Goal: Communication & Community: Answer question/provide support

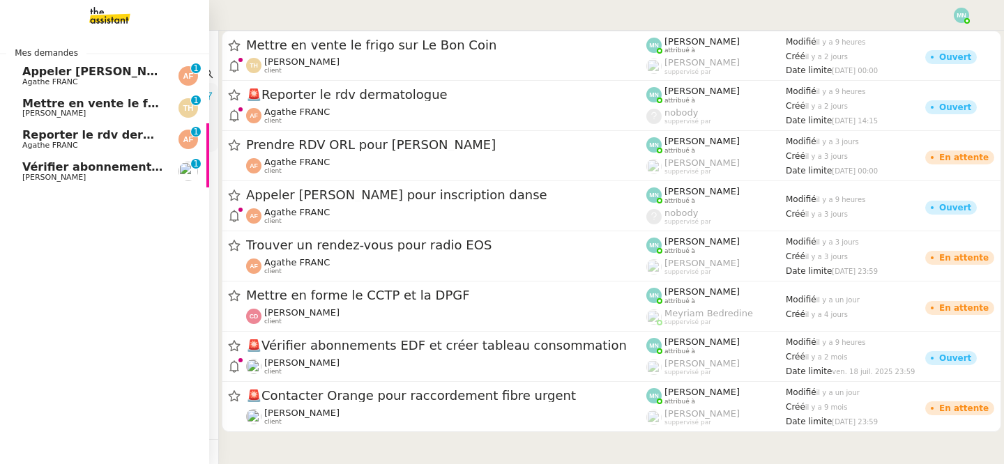
click at [49, 175] on span "[PERSON_NAME]" at bounding box center [53, 177] width 63 height 9
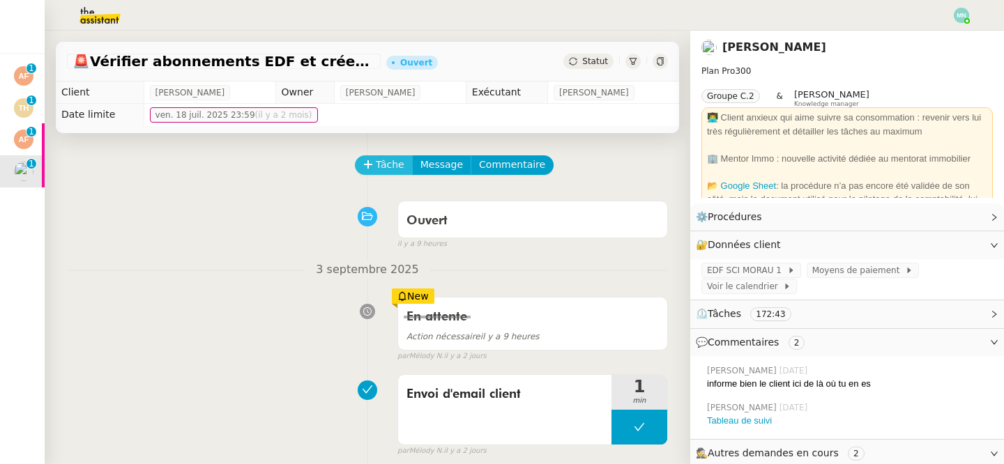
click at [390, 163] on span "Tâche" at bounding box center [390, 165] width 29 height 16
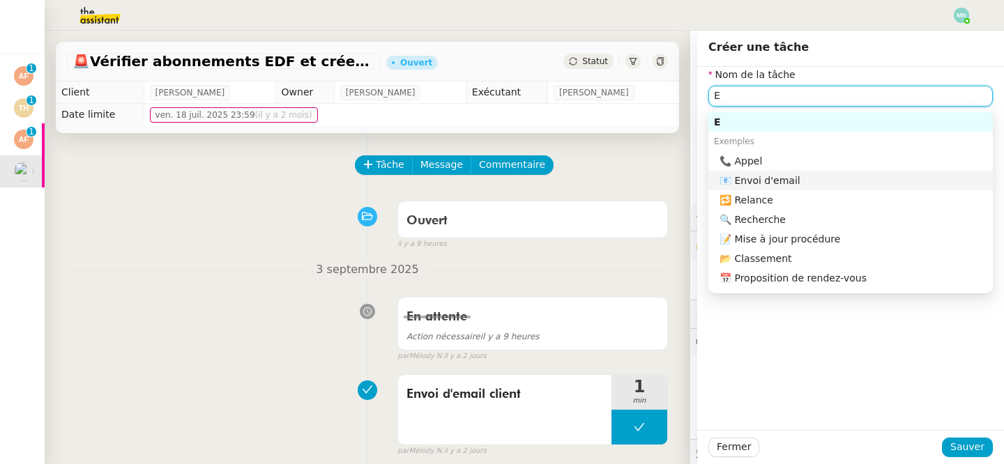
click at [795, 188] on nz-auto-option "📧 Envoi d'email" at bounding box center [850, 181] width 284 height 20
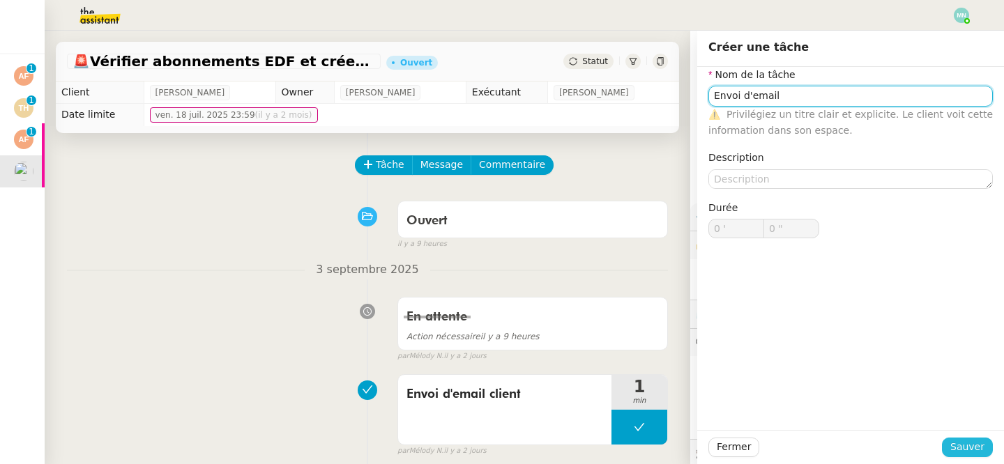
type input "Envoi d'email"
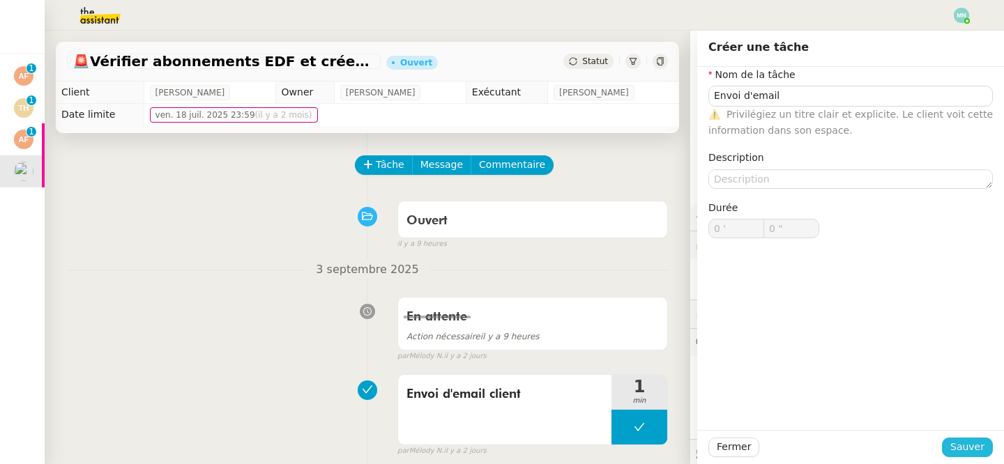
click at [961, 441] on span "Sauver" at bounding box center [967, 447] width 34 height 16
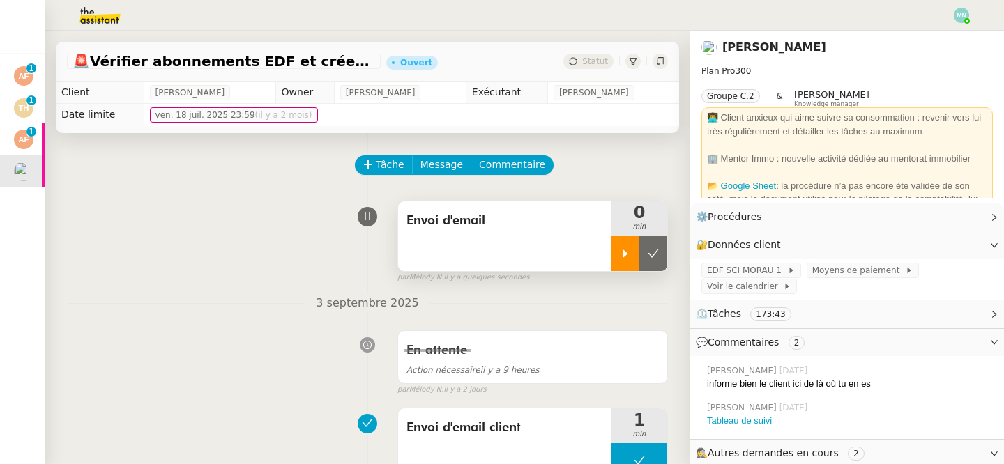
click at [626, 244] on div at bounding box center [625, 253] width 28 height 35
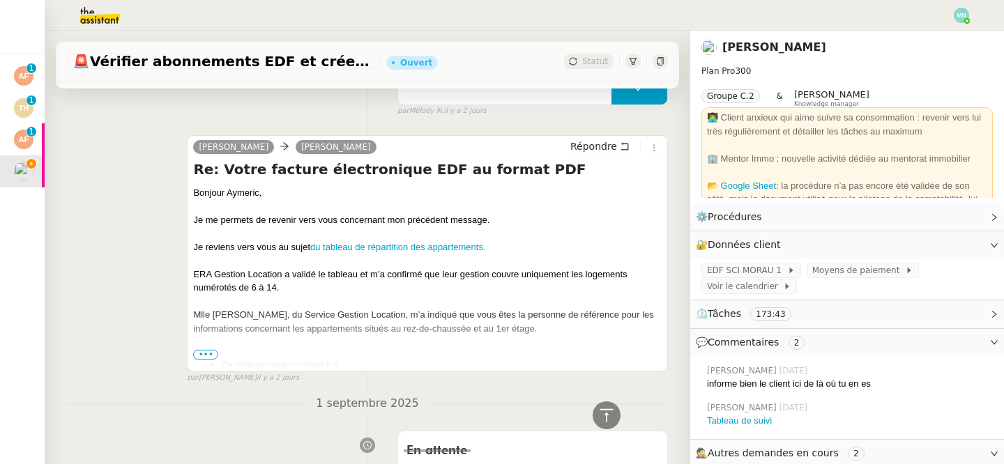
scroll to position [363, 0]
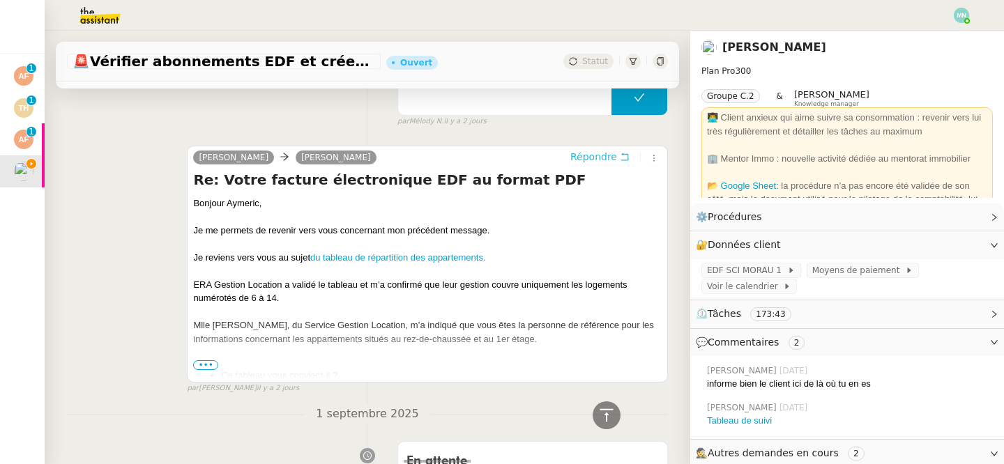
click at [593, 149] on button "Répondre" at bounding box center [599, 156] width 69 height 15
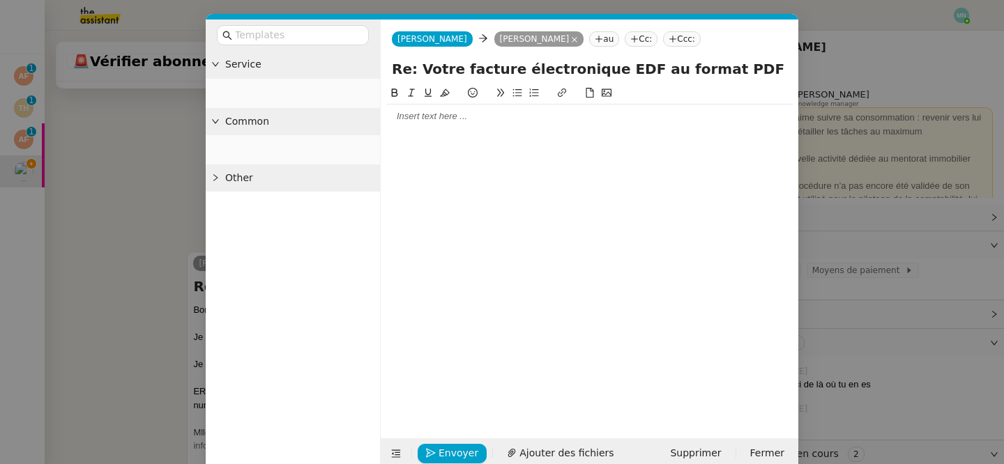
scroll to position [469, 0]
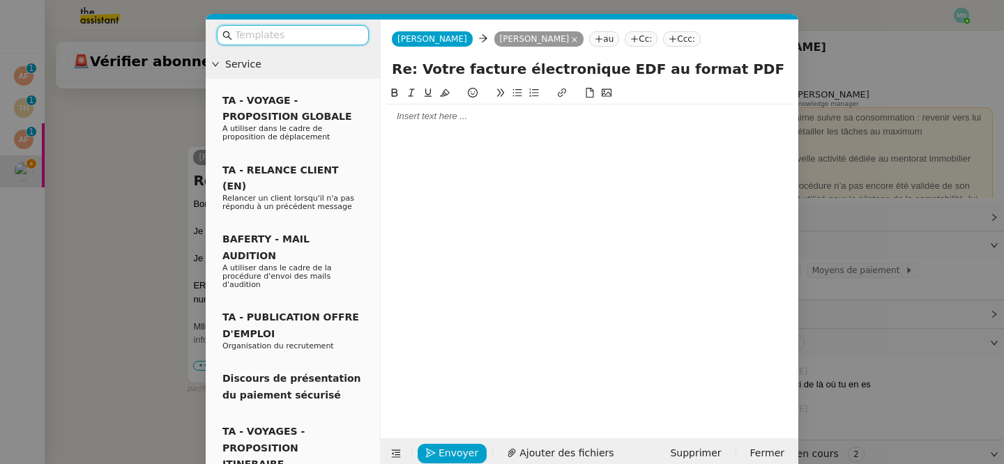
click at [275, 36] on input "text" at bounding box center [297, 35] width 125 height 16
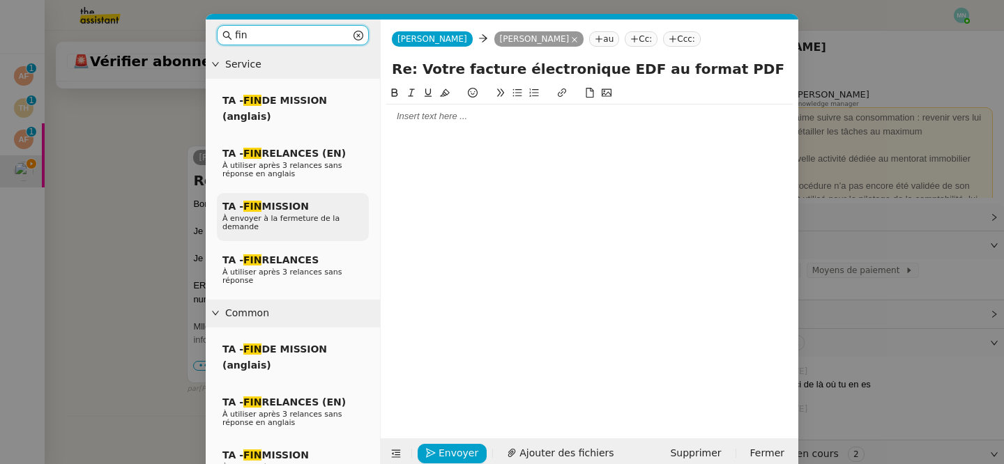
type input "fin"
click at [284, 214] on div "TA - FIN MISSION À envoyer à la fermeture de la demande" at bounding box center [293, 217] width 152 height 48
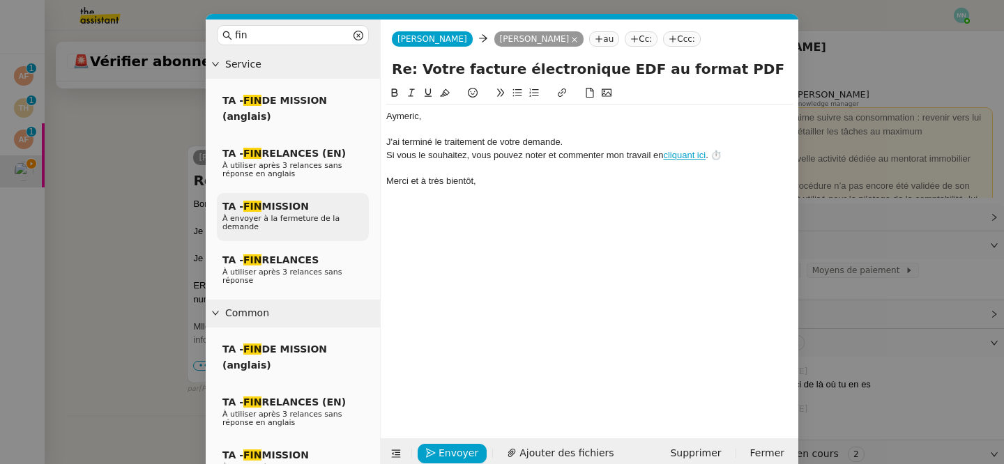
scroll to position [551, 0]
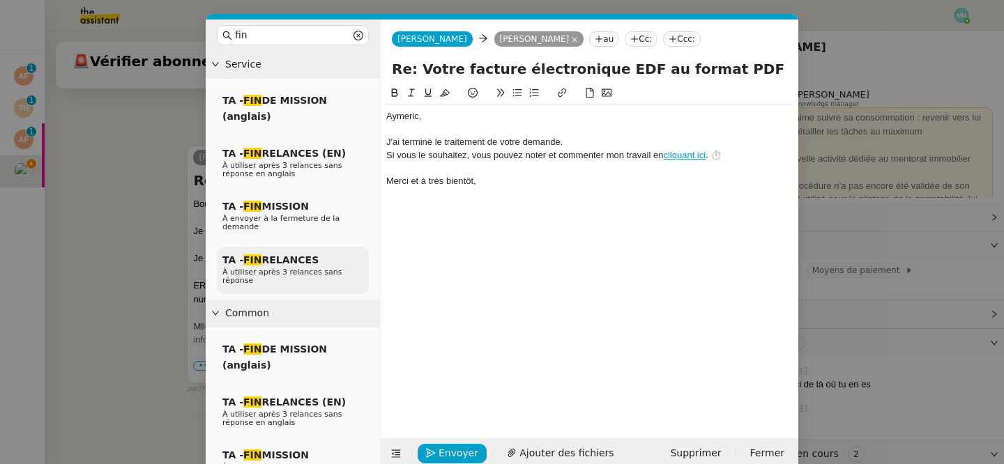
click at [276, 259] on span "TA - FIN RELANCES" at bounding box center [270, 259] width 96 height 11
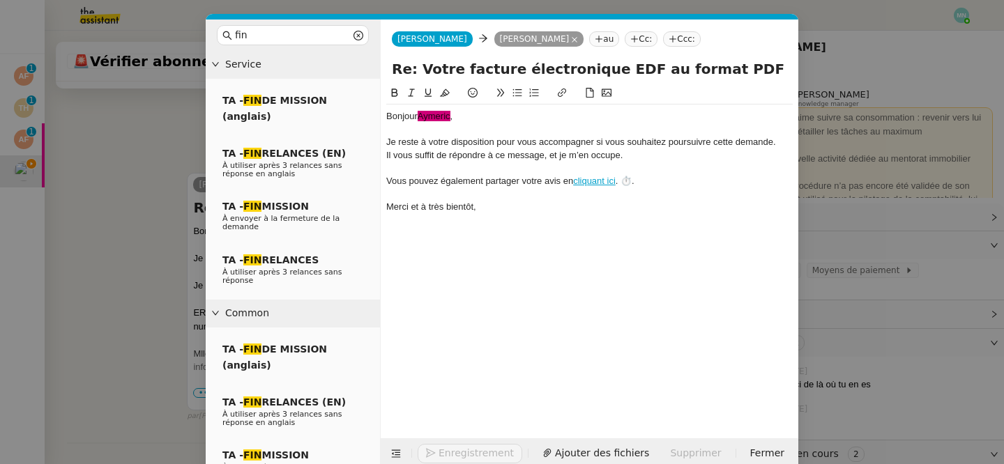
scroll to position [578, 0]
click at [453, 116] on div "Bonjour ﻿Aymeric﻿ ," at bounding box center [589, 116] width 406 height 13
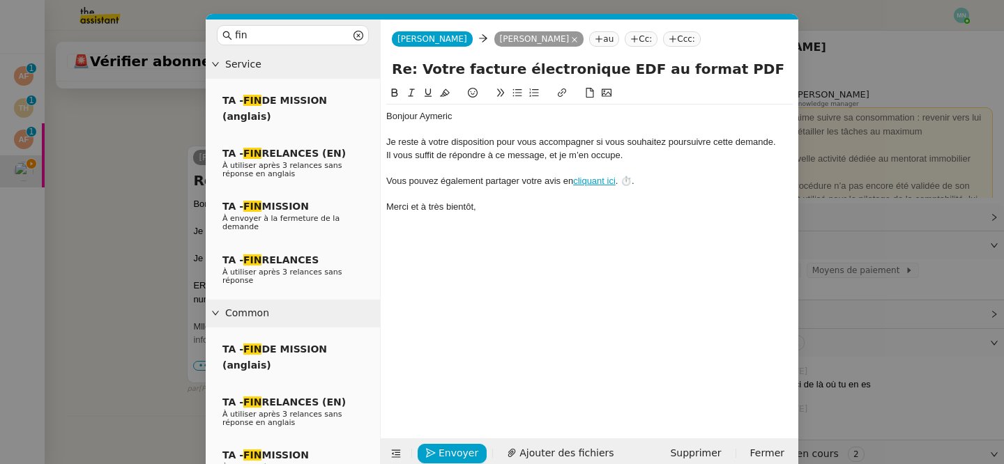
scroll to position [22, 0]
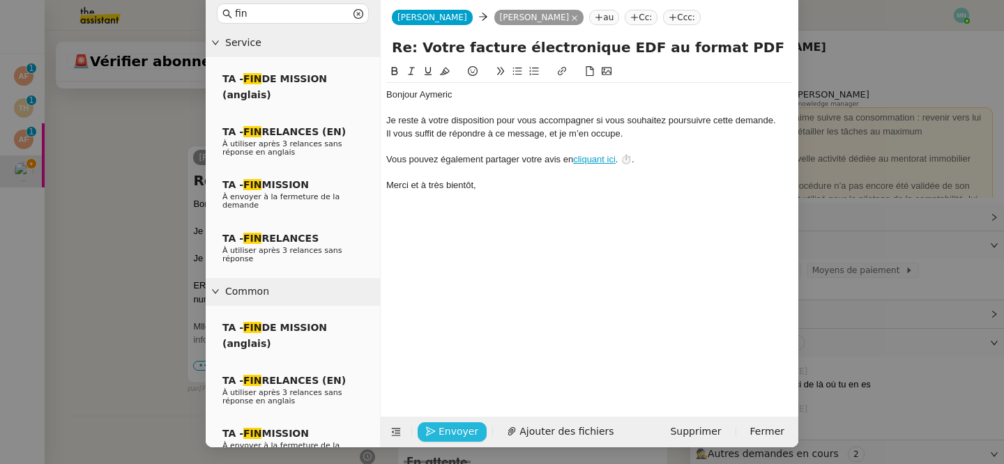
click at [458, 433] on span "Envoyer" at bounding box center [458, 432] width 40 height 16
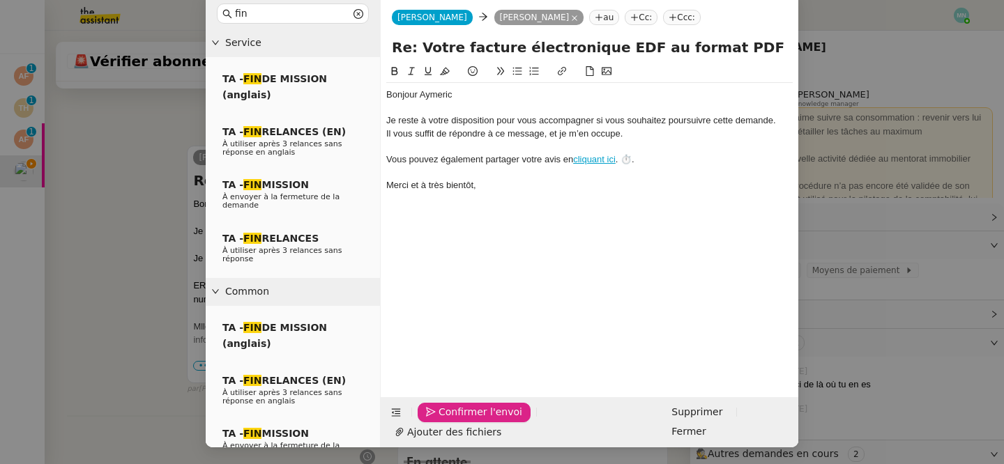
click at [458, 420] on span "Confirmer l'envoi" at bounding box center [480, 412] width 84 height 16
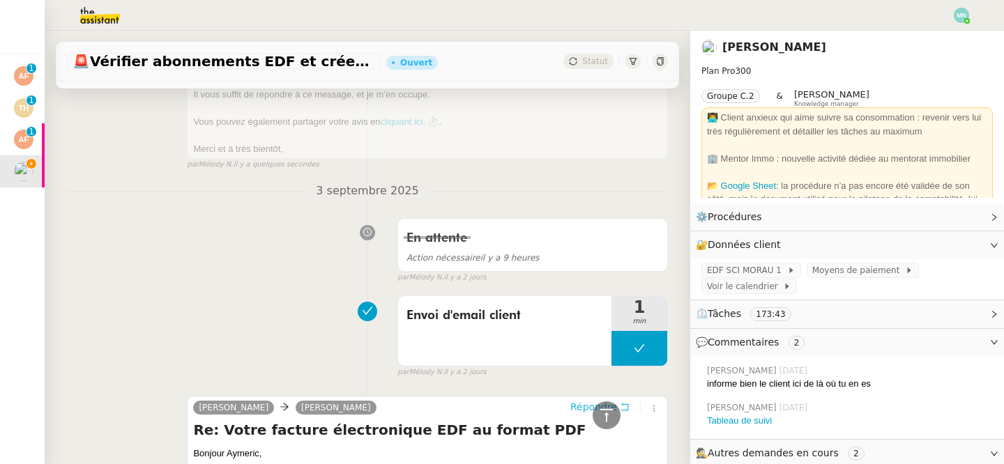
scroll to position [0, 0]
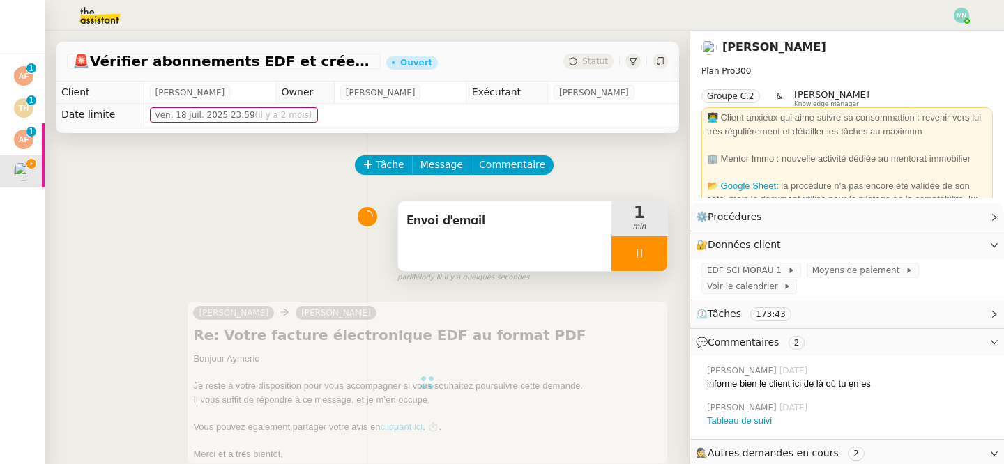
click at [631, 250] on div at bounding box center [639, 253] width 56 height 35
click at [656, 259] on button at bounding box center [653, 253] width 28 height 35
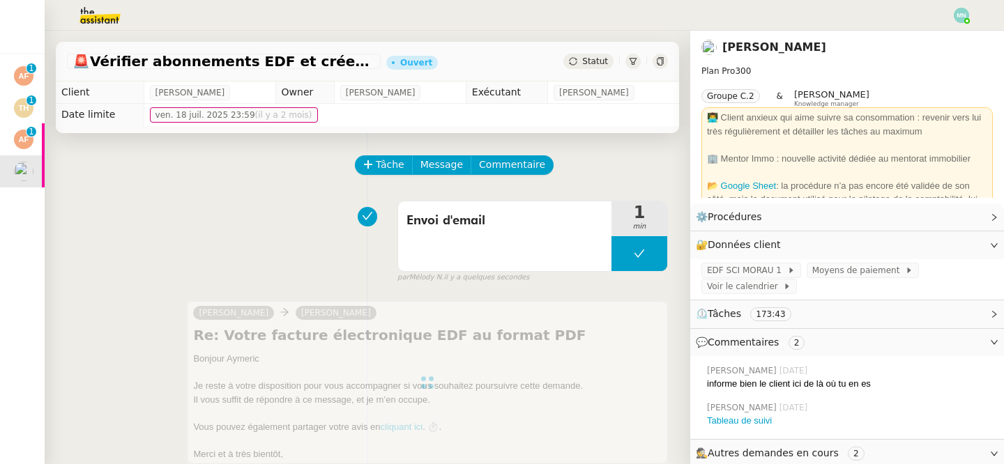
scroll to position [56, 0]
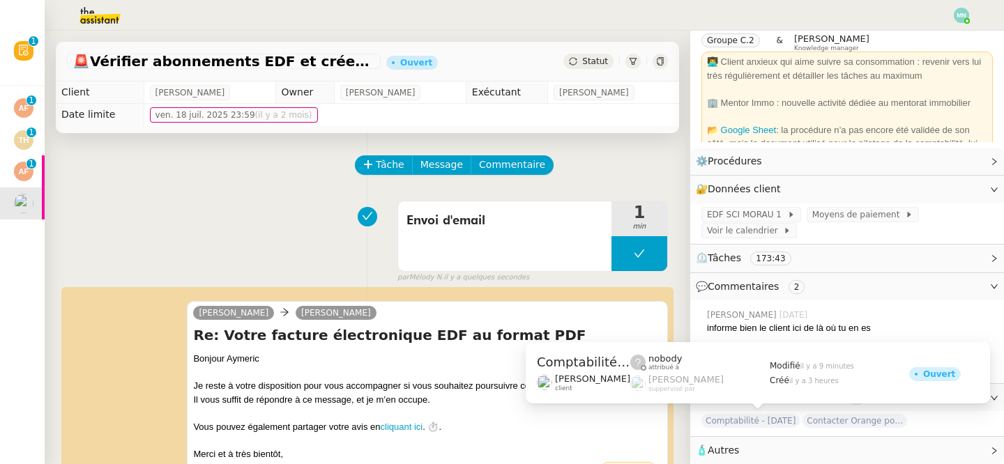
click at [772, 422] on span "Comptabilité - [DATE]" at bounding box center [750, 421] width 98 height 14
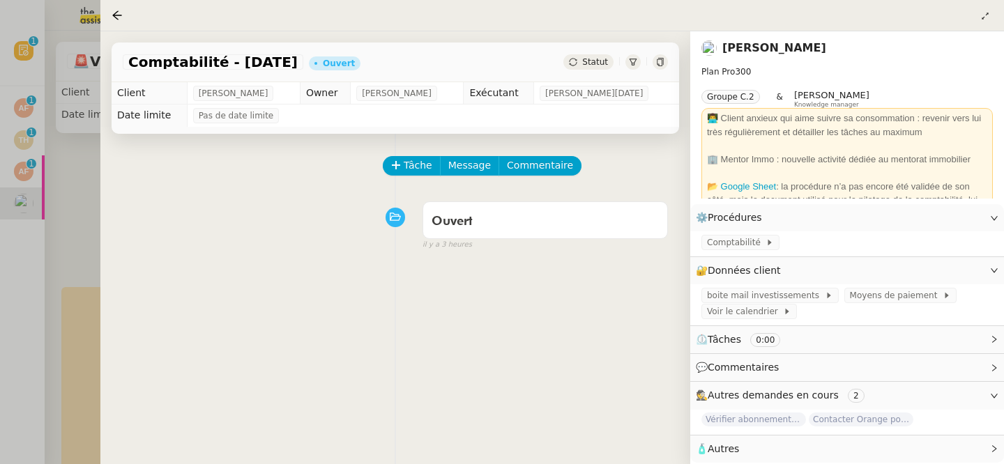
click at [65, 182] on div at bounding box center [502, 232] width 1004 height 464
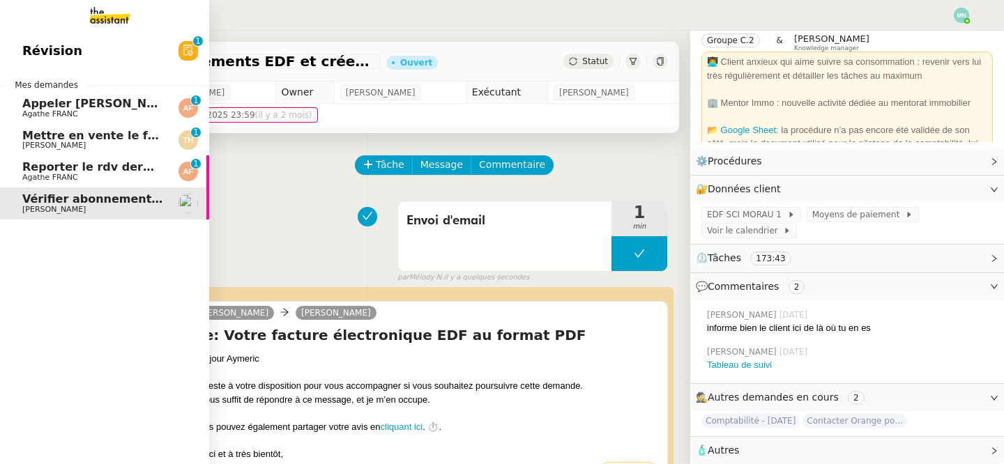
click at [31, 166] on span "Reporter le rdv dermatologue" at bounding box center [116, 166] width 188 height 13
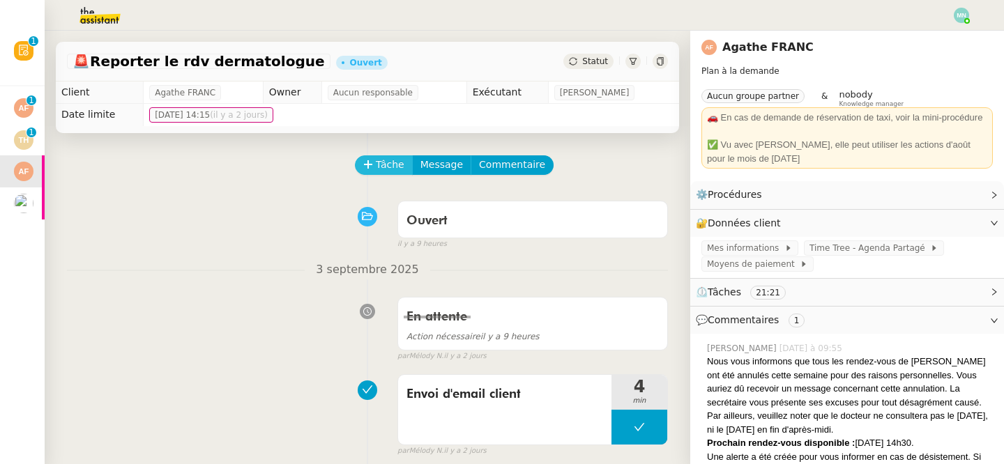
click at [397, 163] on span "Tâche" at bounding box center [390, 165] width 29 height 16
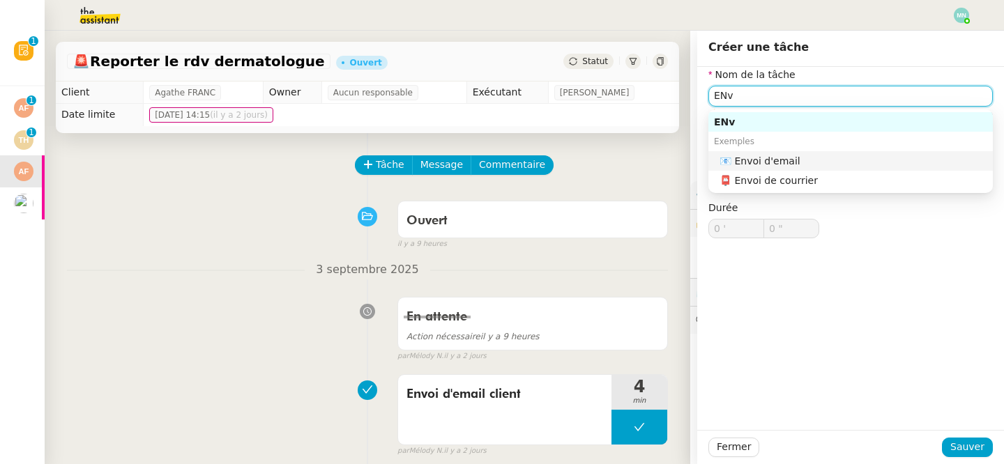
click at [770, 160] on div "📧 Envoi d'email" at bounding box center [853, 161] width 268 height 13
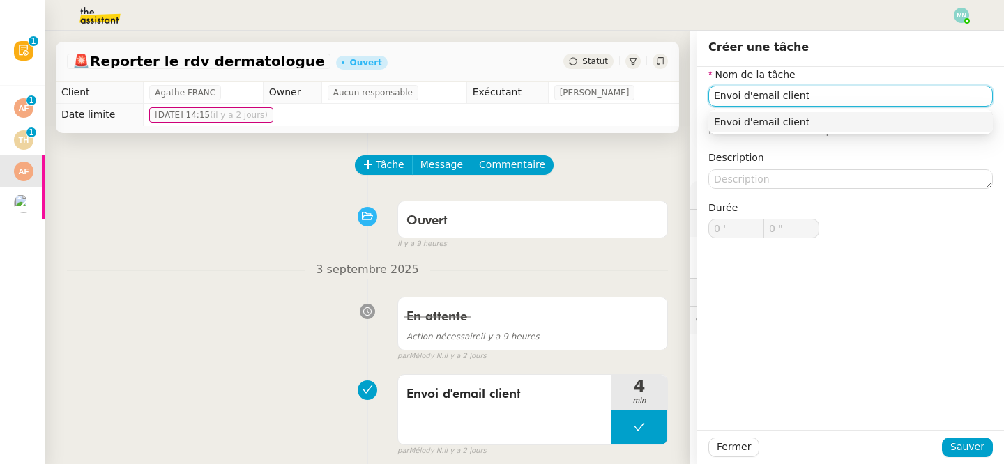
click at [744, 121] on div "Envoi d'email client" at bounding box center [850, 122] width 273 height 13
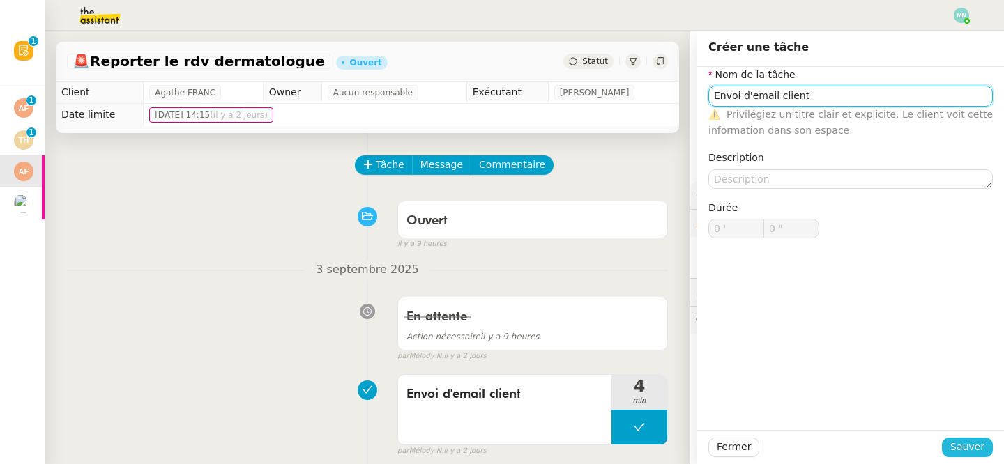
type input "Envoi d'email client"
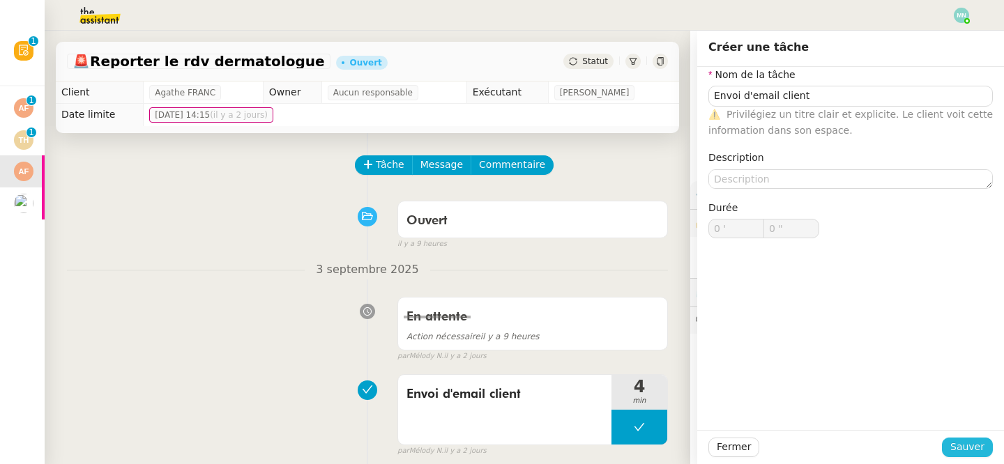
click at [974, 449] on span "Sauver" at bounding box center [967, 447] width 34 height 16
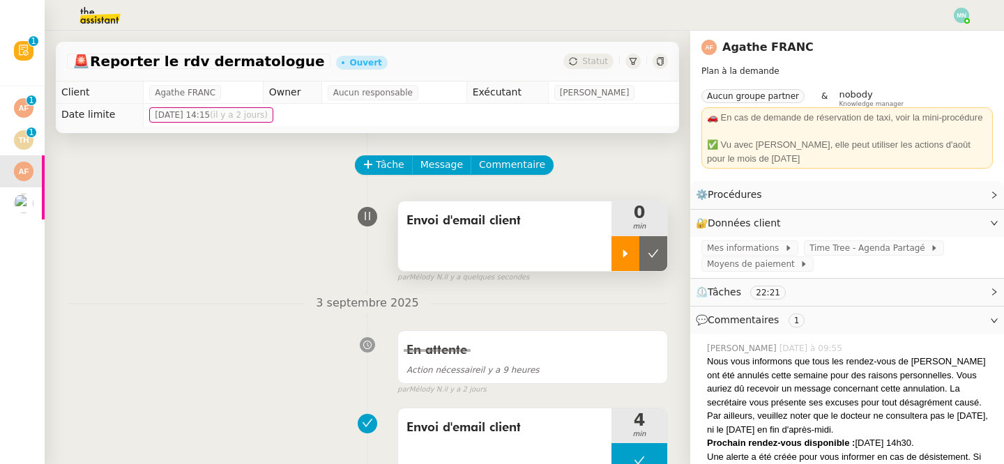
click at [629, 244] on div at bounding box center [625, 253] width 28 height 35
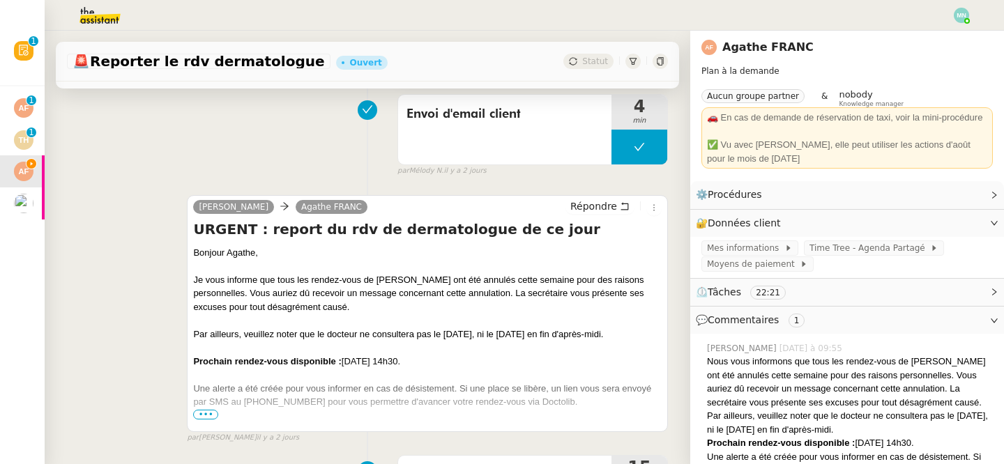
scroll to position [324, 0]
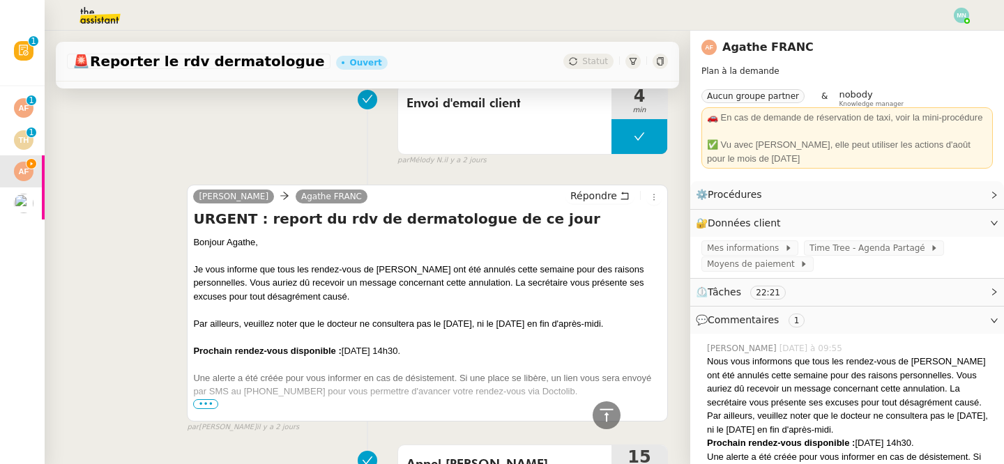
click at [208, 404] on span "•••" at bounding box center [205, 404] width 25 height 10
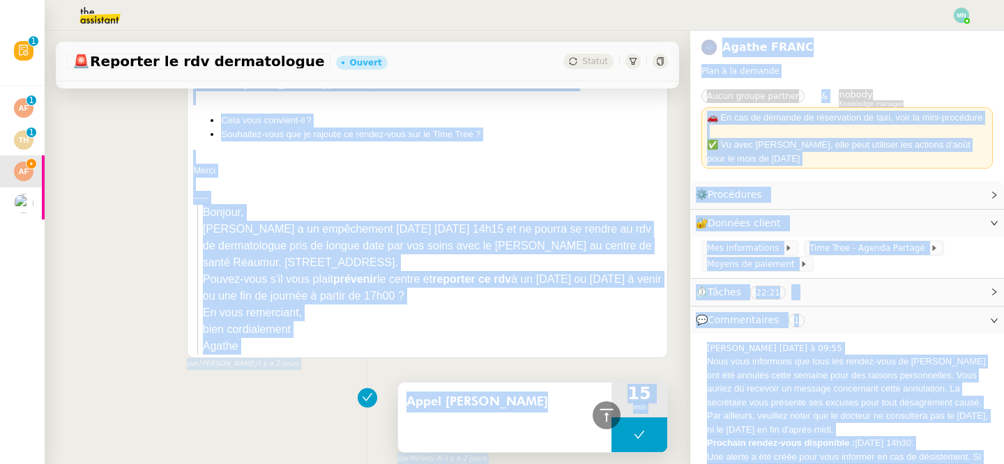
scroll to position [686, 0]
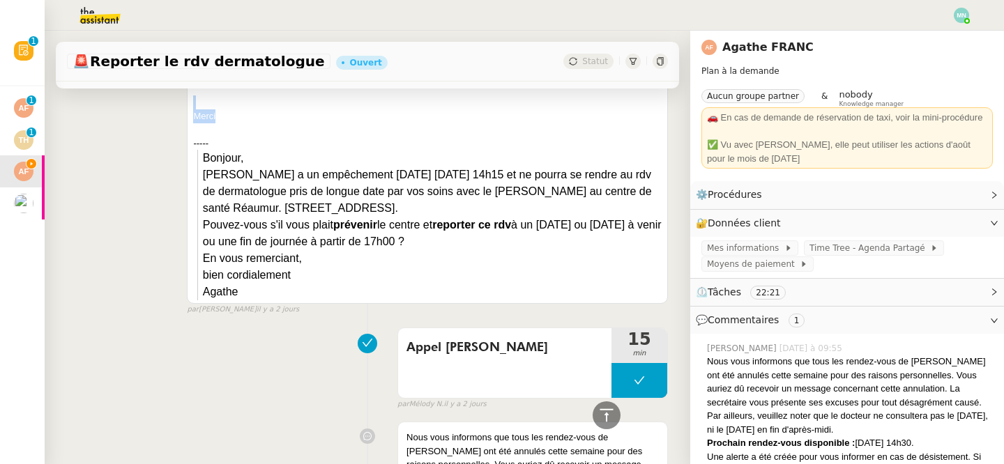
drag, startPoint x: 193, startPoint y: 239, endPoint x: 360, endPoint y: 117, distance: 207.0
click at [360, 117] on div "Bonjour Agathe, Je vous informe que tous les rendez-vous de [PERSON_NAME] ont é…" at bounding box center [427, 87] width 468 height 427
copy div "Bonjour Agathe, Je vous informe que tous les rendez-vous de [PERSON_NAME] ont é…"
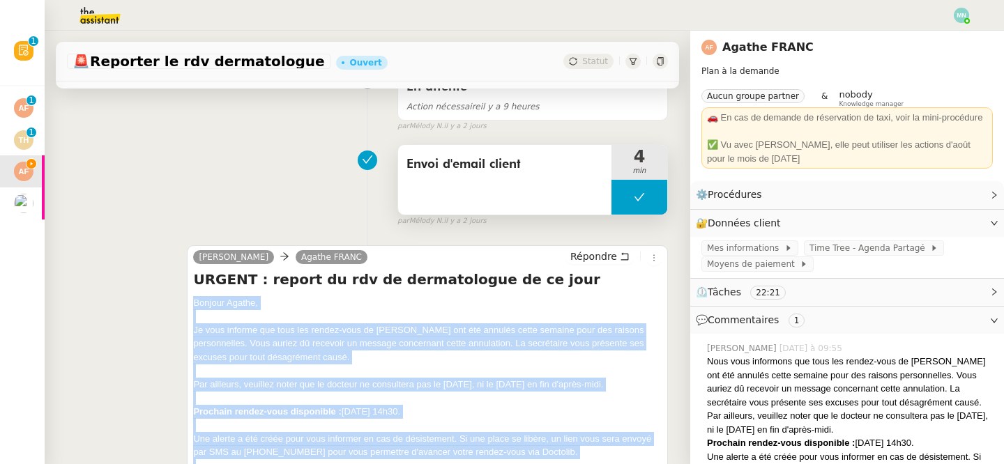
scroll to position [277, 0]
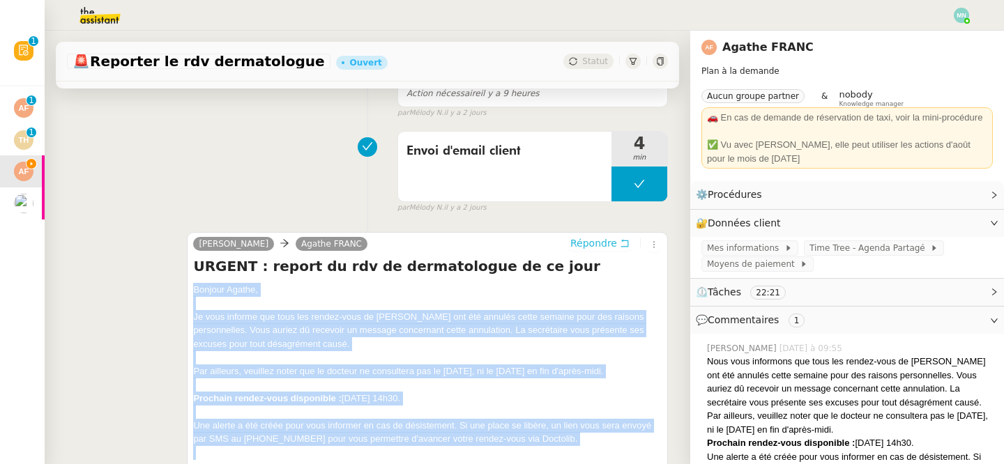
click at [597, 243] on span "Répondre" at bounding box center [593, 243] width 47 height 14
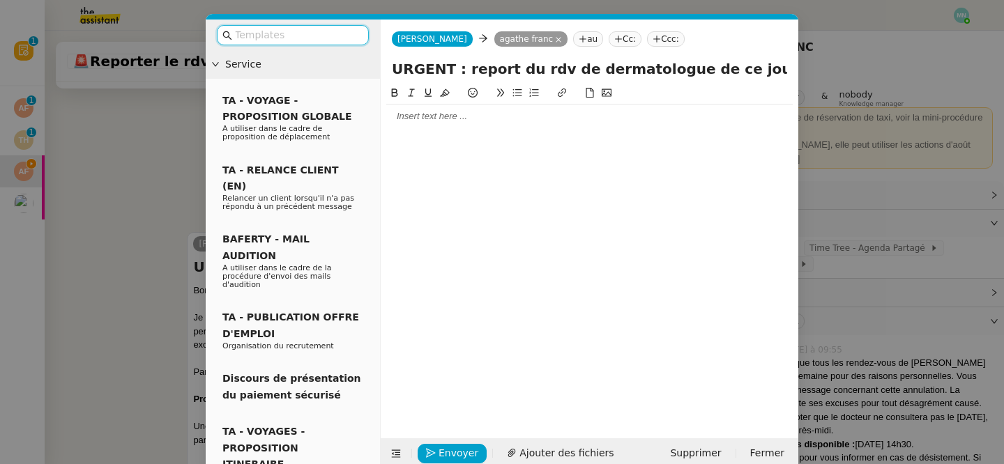
click at [295, 36] on input "text" at bounding box center [297, 35] width 125 height 16
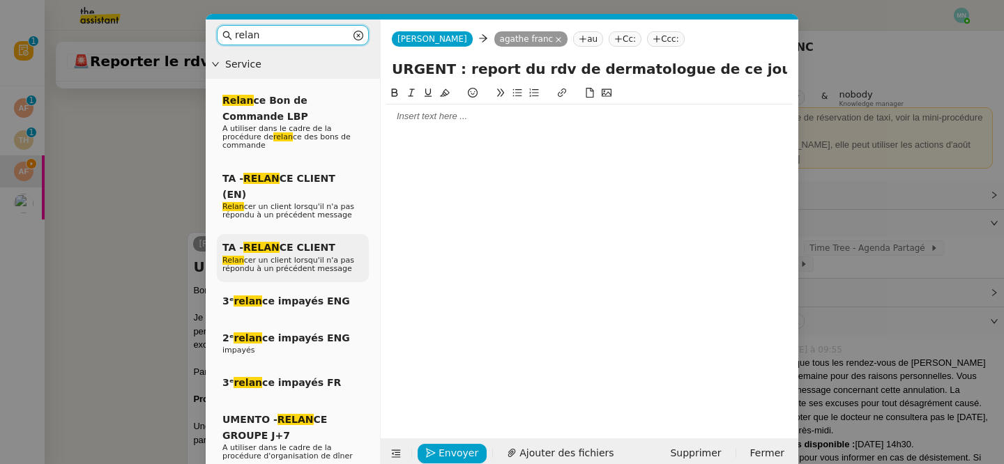
type input "relan"
click at [280, 256] on span "Relan cer un client lorsqu'il n'a pas répondu à un précédent message" at bounding box center [288, 264] width 132 height 17
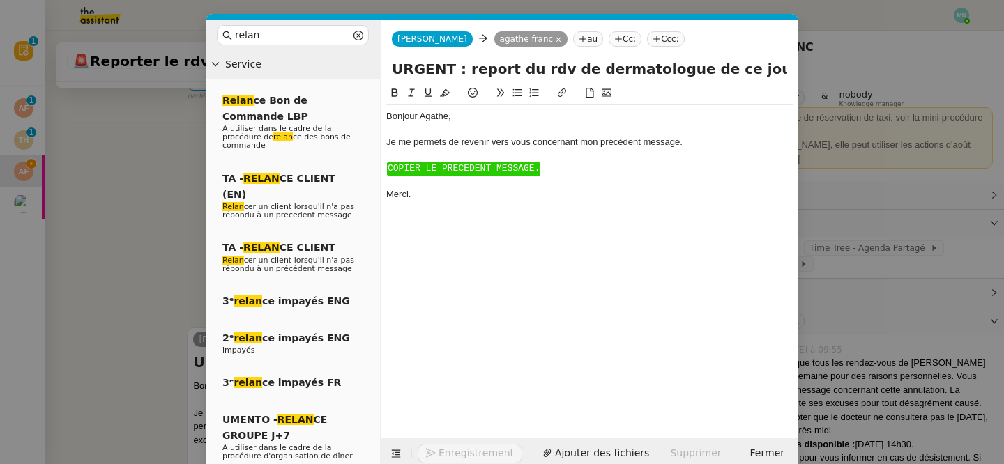
scroll to position [478, 0]
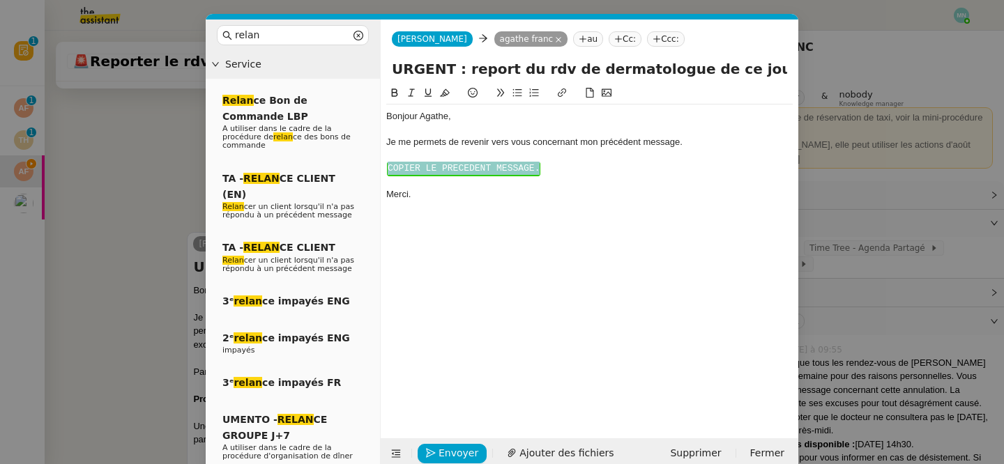
drag, startPoint x: 547, startPoint y: 174, endPoint x: 393, endPoint y: 155, distance: 155.2
click at [393, 155] on div "Bonjour ﻿Agathe﻿, Je me permets de revenir vers vous concernant mon précédent m…" at bounding box center [589, 156] width 406 height 102
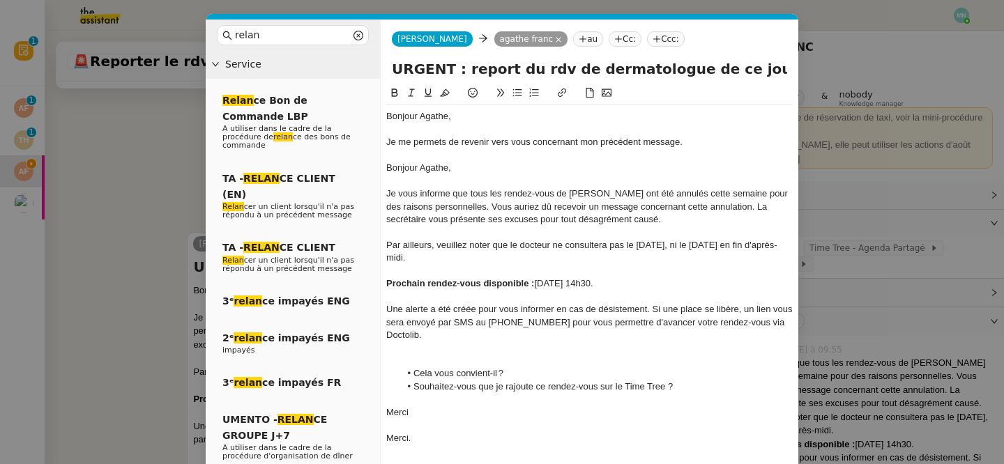
scroll to position [565, 0]
drag, startPoint x: 474, startPoint y: 173, endPoint x: 374, endPoint y: 170, distance: 100.4
click at [374, 170] on nz-layout "relan Service Relan ce Bon de Commande LBP A utiliser dans le cadre de la procé…" at bounding box center [502, 262] width 592 height 484
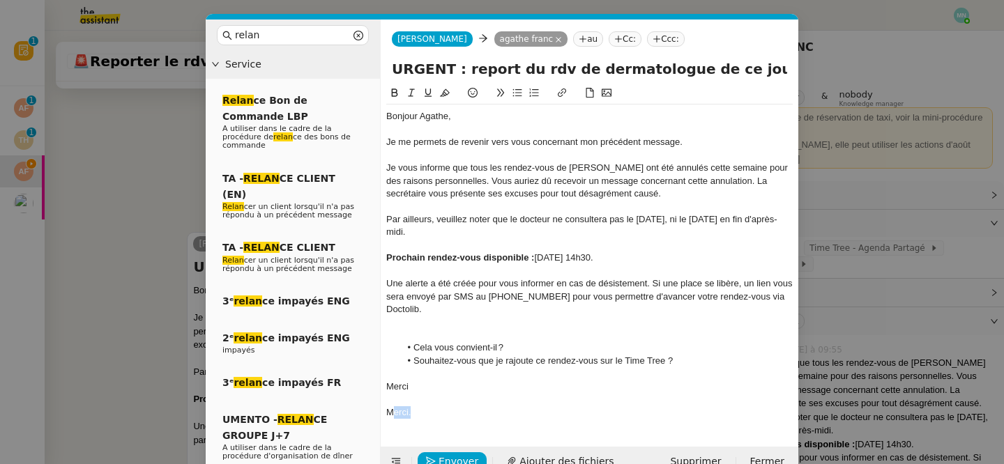
drag, startPoint x: 441, startPoint y: 397, endPoint x: 391, endPoint y: 397, distance: 50.2
click at [391, 406] on div "Merci." at bounding box center [589, 412] width 406 height 13
click at [456, 458] on span "Envoyer" at bounding box center [458, 462] width 40 height 16
click at [456, 457] on span "Confirmer l'envoi" at bounding box center [480, 462] width 84 height 16
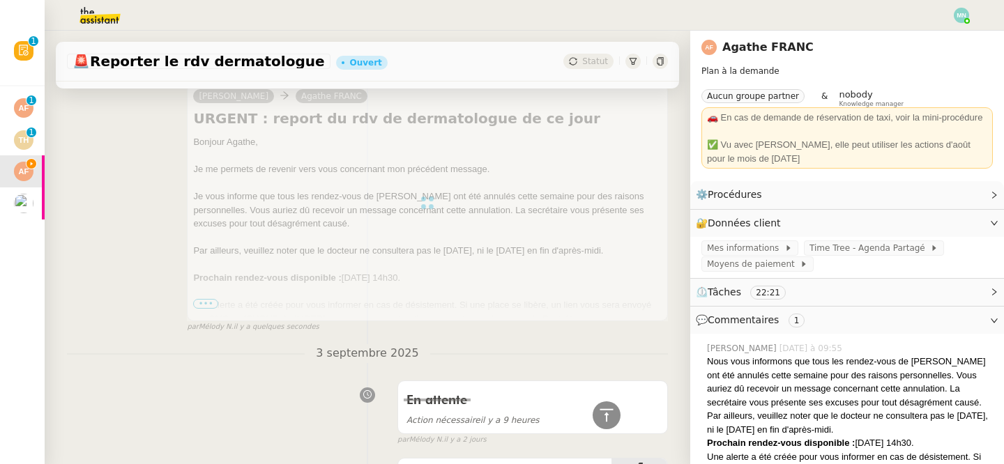
scroll to position [0, 0]
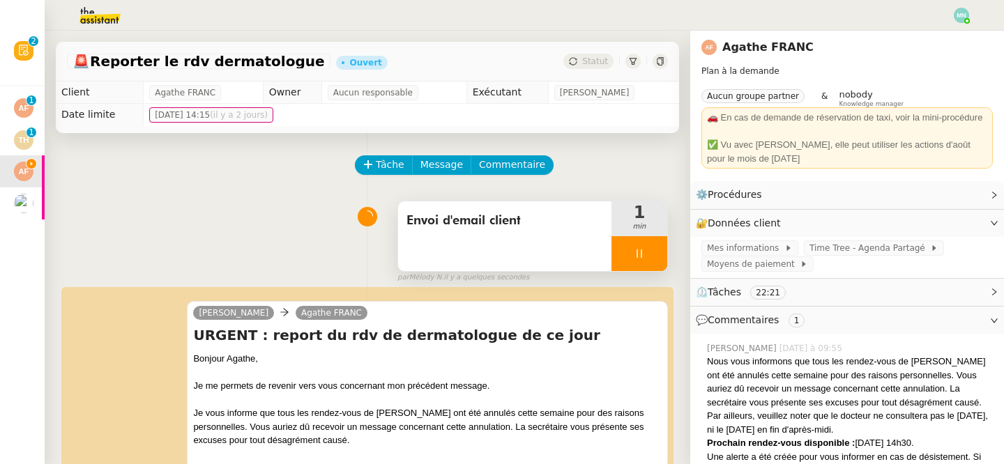
click at [620, 248] on div at bounding box center [639, 253] width 56 height 35
click at [659, 254] on button at bounding box center [653, 253] width 28 height 35
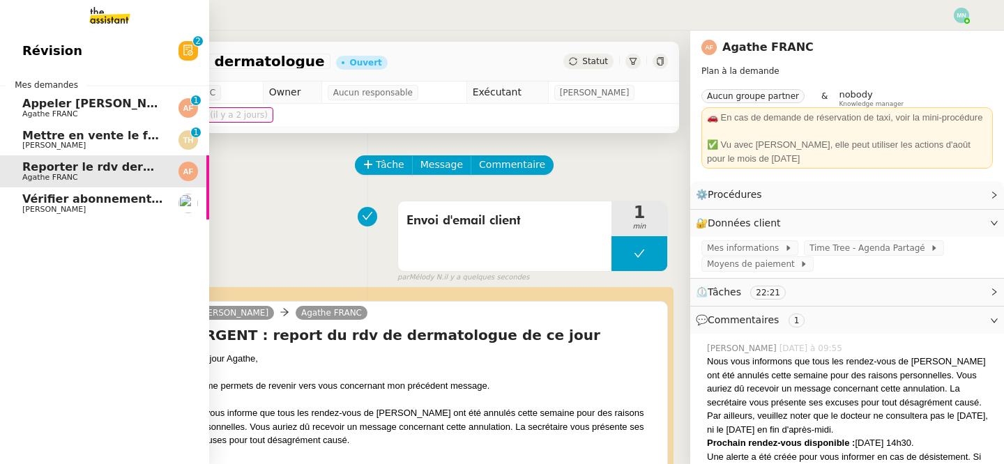
click at [53, 146] on span "[PERSON_NAME]" at bounding box center [53, 145] width 63 height 9
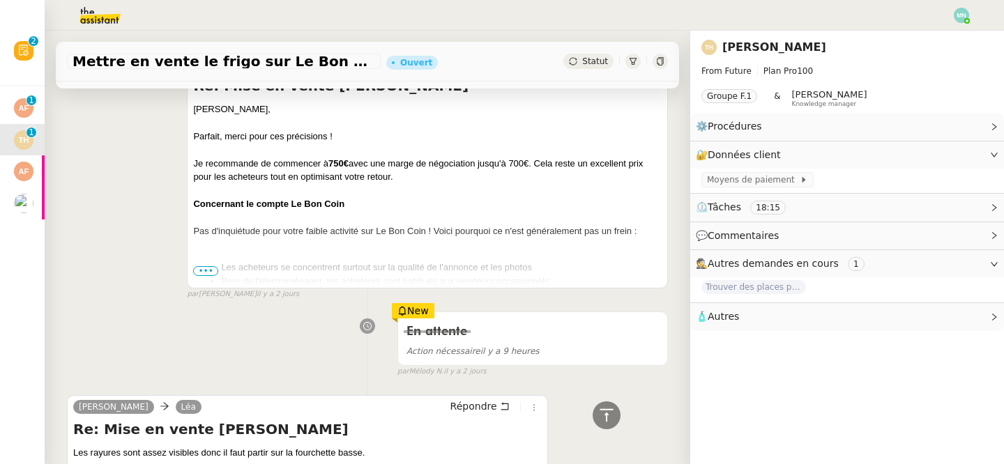
scroll to position [427, 0]
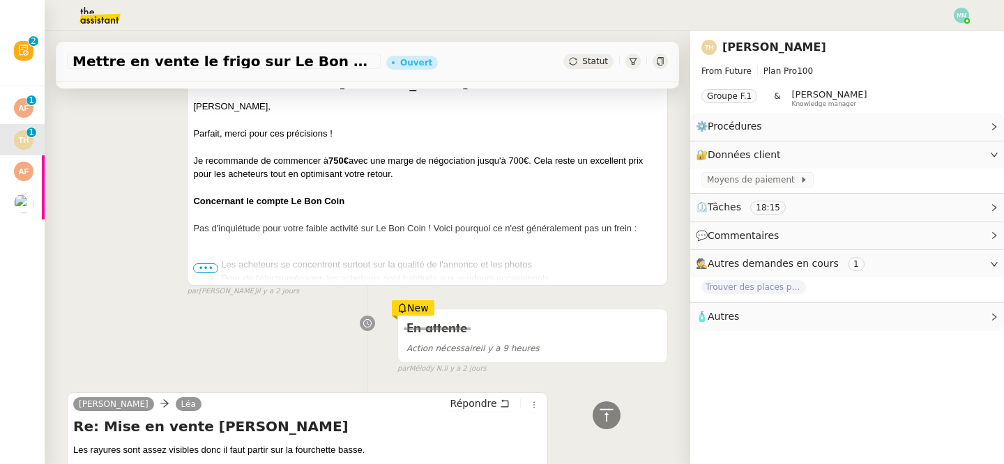
click at [210, 265] on span "•••" at bounding box center [205, 268] width 25 height 10
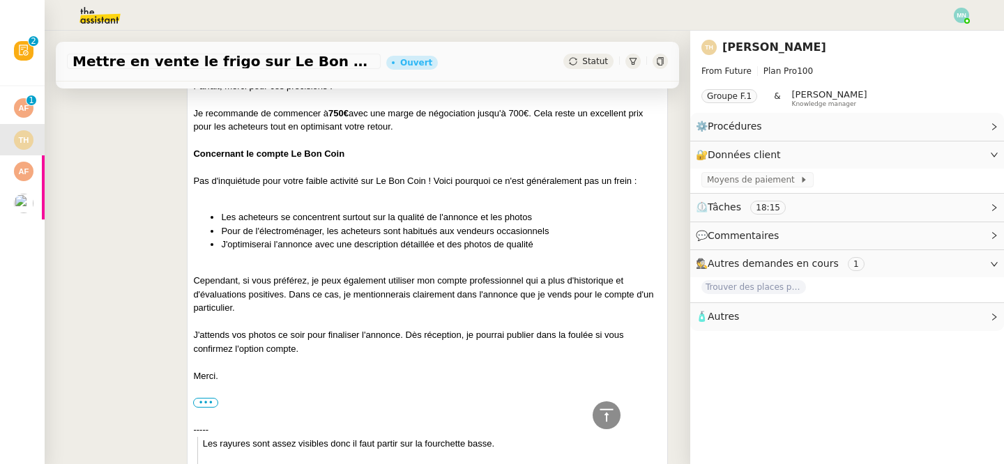
scroll to position [475, 0]
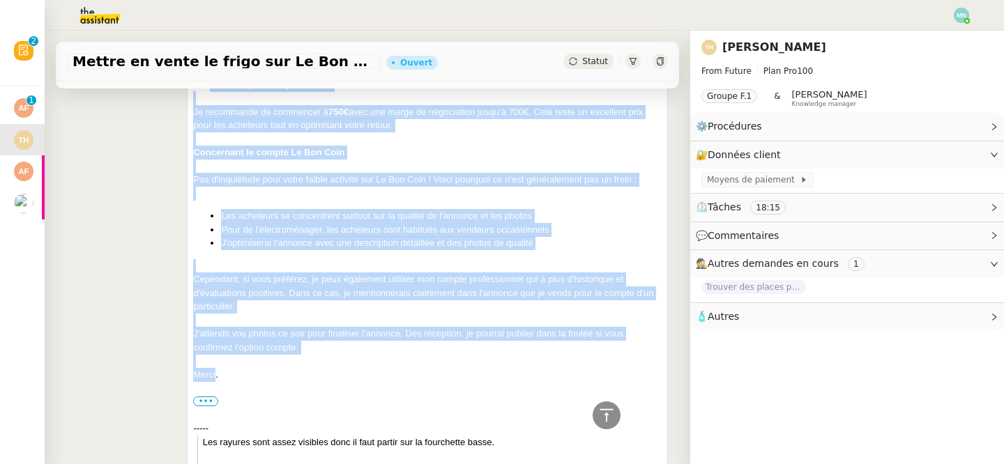
drag, startPoint x: 215, startPoint y: 375, endPoint x: 209, endPoint y: 91, distance: 284.5
click at [209, 91] on div "[PERSON_NAME], Parfait, merci pour ces précisions ! Je recommande de commencer …" at bounding box center [427, 338] width 468 height 575
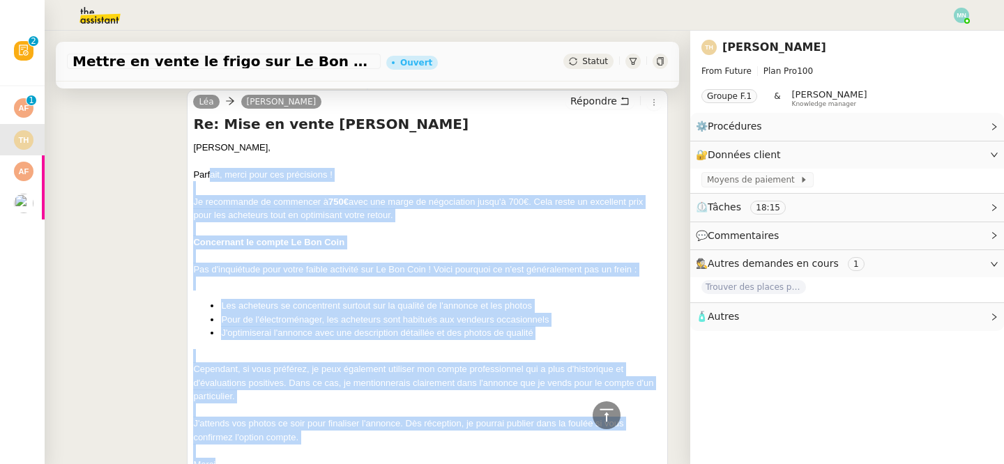
scroll to position [390, 0]
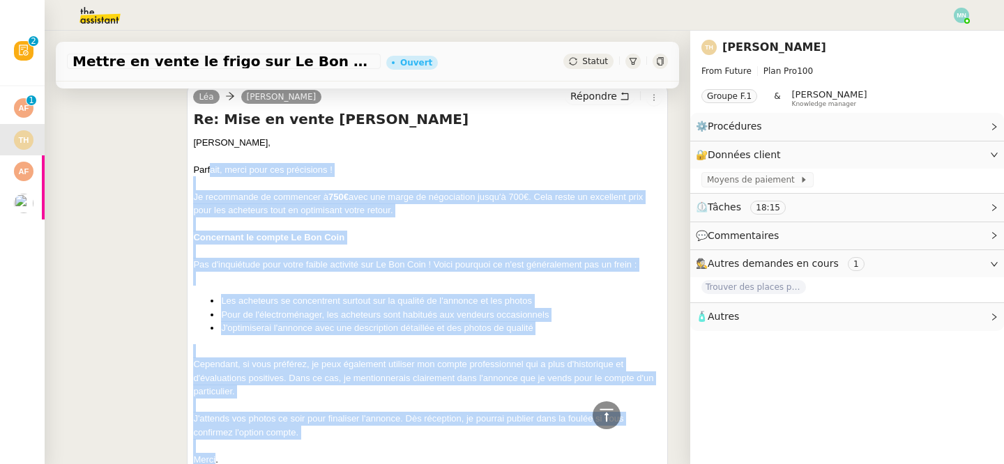
click at [241, 193] on div "Je recommande de commencer à 750€ avec une marge de négociation jusqu'à 700€. C…" at bounding box center [427, 203] width 468 height 27
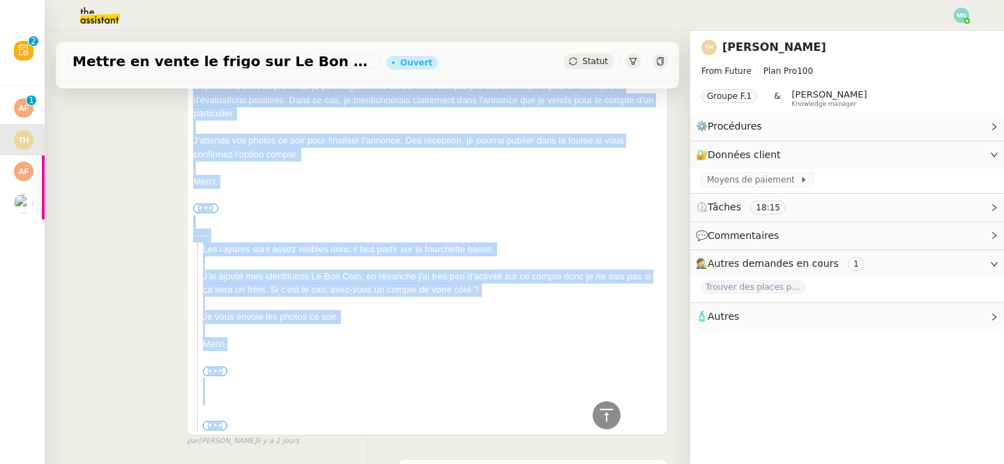
scroll to position [673, 0]
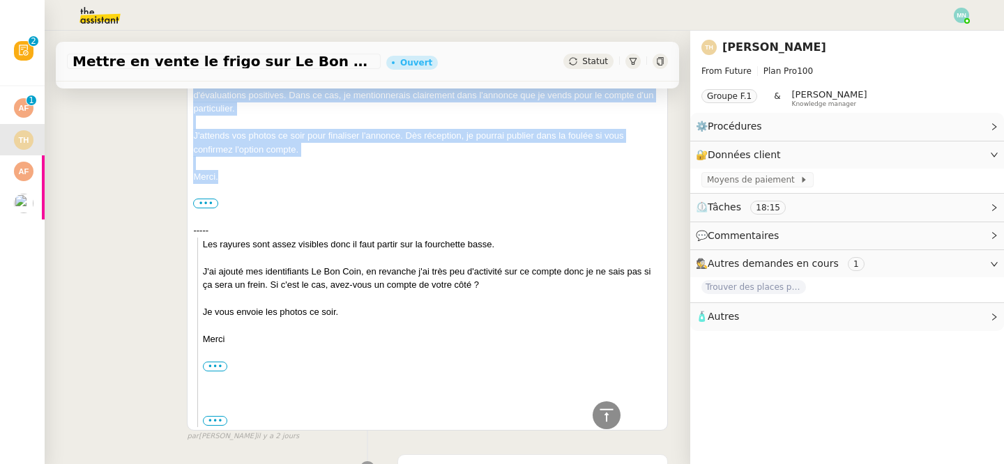
drag, startPoint x: 193, startPoint y: 139, endPoint x: 254, endPoint y: 190, distance: 78.7
click at [254, 190] on div "[PERSON_NAME], Parfait, merci pour ces précisions ! Je recommande de commencer …" at bounding box center [427, 140] width 468 height 575
copy div "[PERSON_NAME], Parfait, merci pour ces précisions ! Je recommande de commencer …"
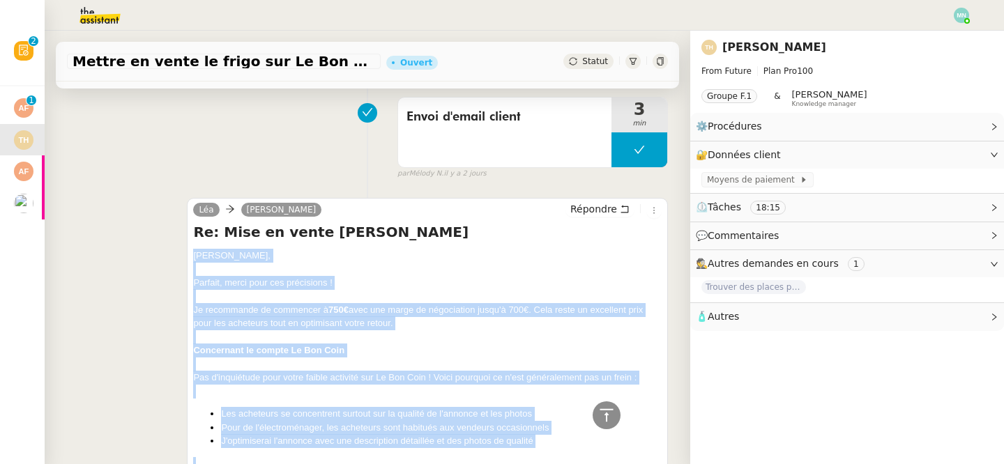
scroll to position [0, 0]
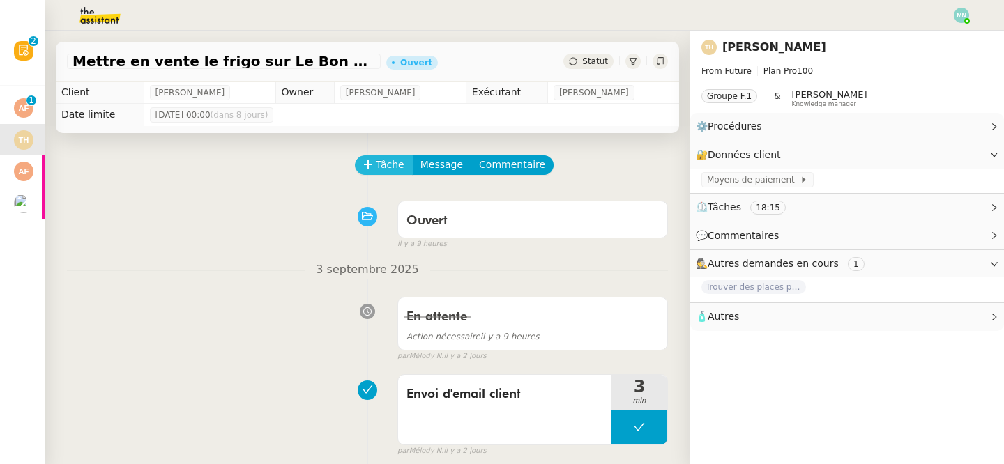
click at [392, 166] on span "Tâche" at bounding box center [390, 165] width 29 height 16
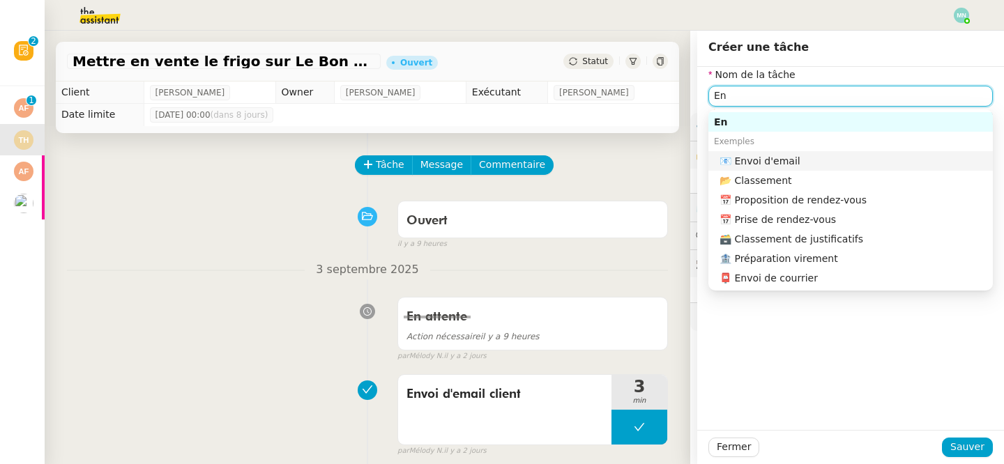
click at [837, 168] on nz-auto-option "📧 Envoi d'email" at bounding box center [850, 161] width 284 height 20
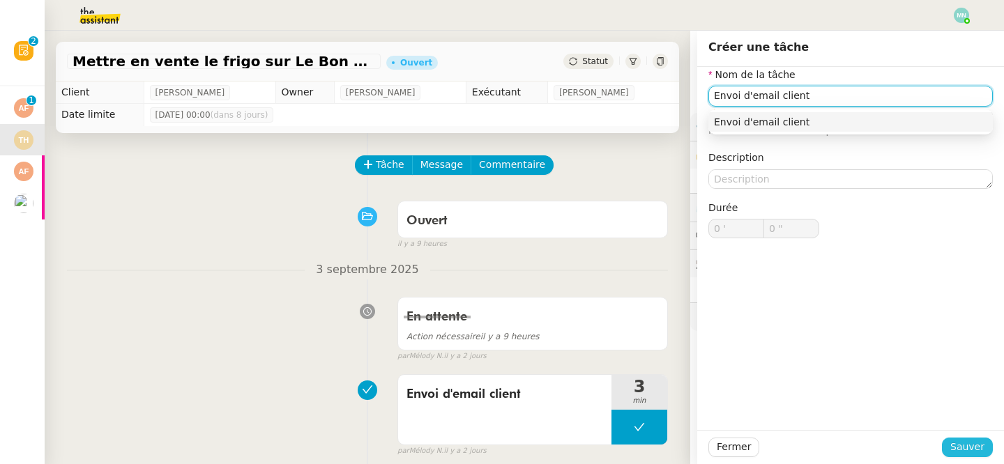
type input "Envoi d'email client"
click at [963, 447] on span "Sauver" at bounding box center [967, 447] width 34 height 16
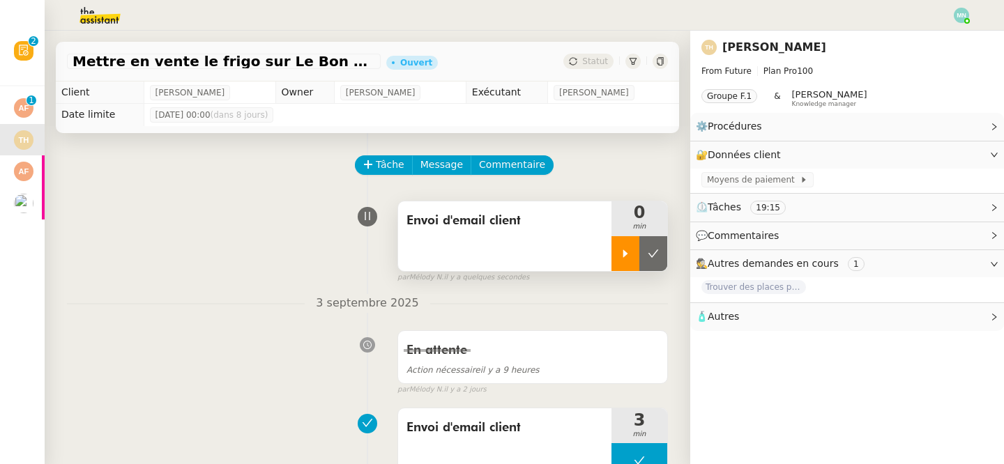
click at [624, 253] on icon at bounding box center [625, 254] width 5 height 8
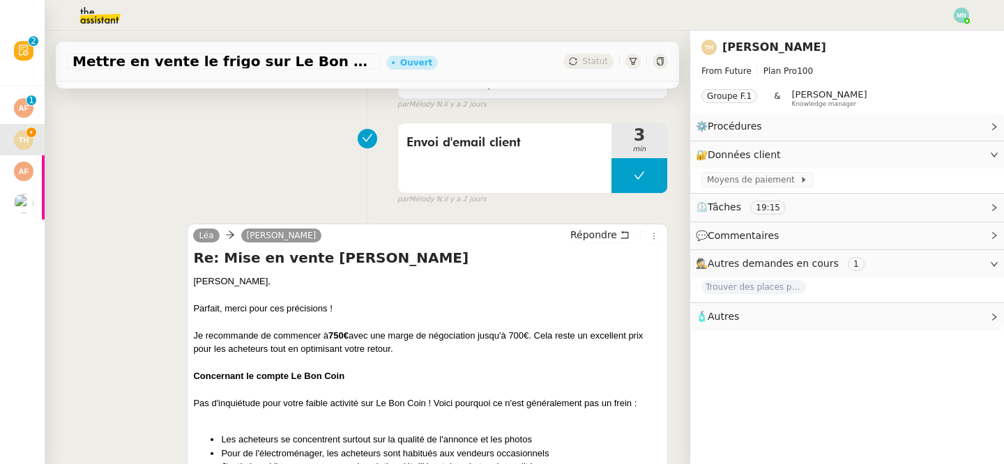
scroll to position [293, 0]
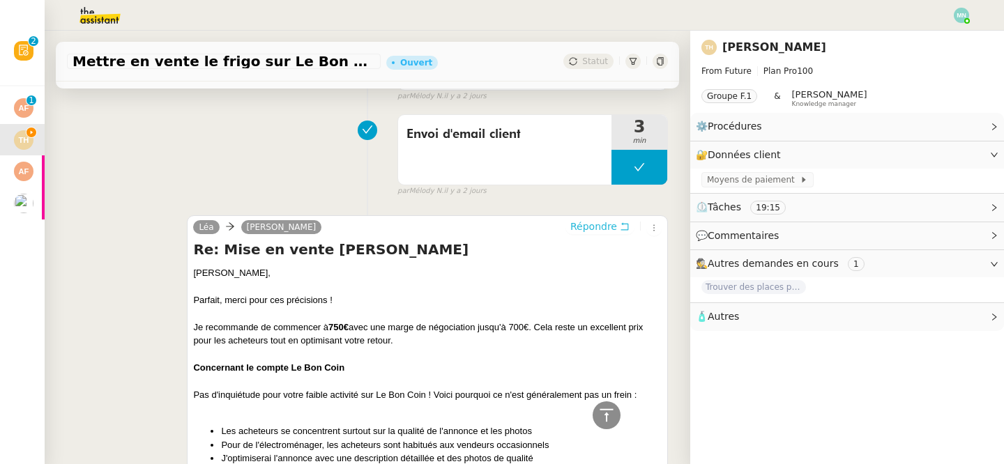
click at [601, 228] on span "Répondre" at bounding box center [593, 227] width 47 height 14
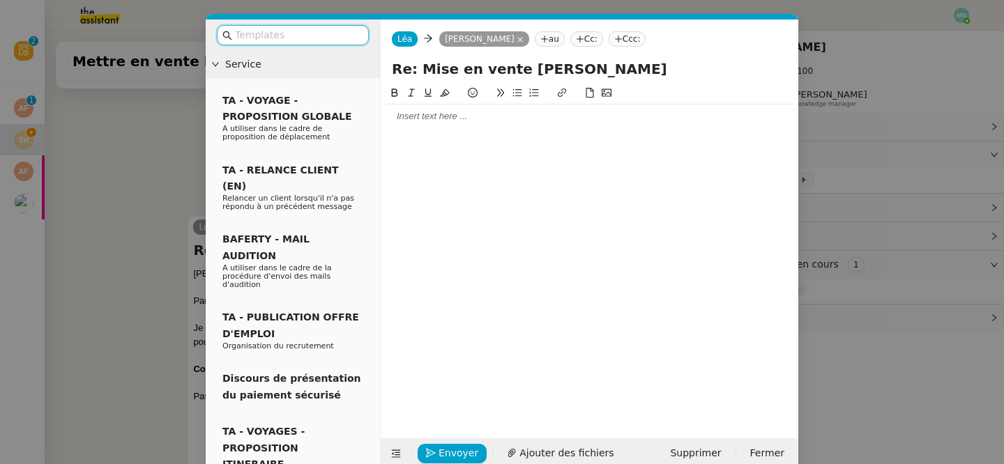
click at [332, 36] on input "text" at bounding box center [297, 35] width 125 height 16
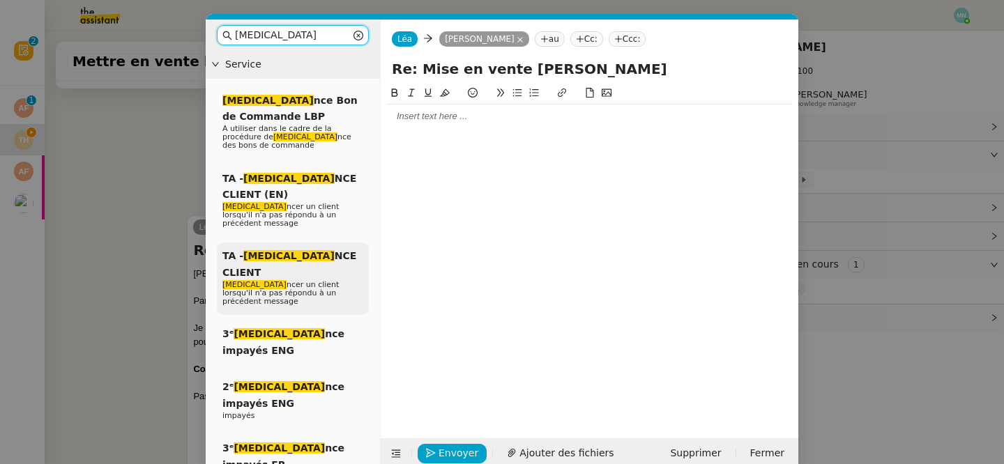
type input "[MEDICAL_DATA]"
click at [268, 243] on div "TA - [MEDICAL_DATA] NCE CLIENT [MEDICAL_DATA] ncer un client lorsqu'il n'a pas …" at bounding box center [293, 279] width 152 height 72
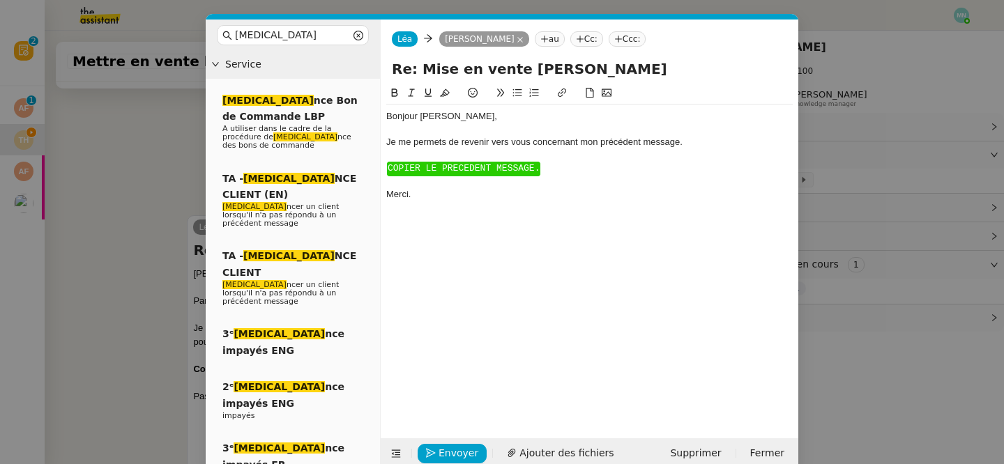
scroll to position [495, 0]
drag, startPoint x: 553, startPoint y: 178, endPoint x: 384, endPoint y: 154, distance: 171.1
click at [384, 154] on nz-spin "Bonjour ﻿[PERSON_NAME]﻿, Je me permets de revenir vers vous concernant mon préc…" at bounding box center [590, 253] width 418 height 337
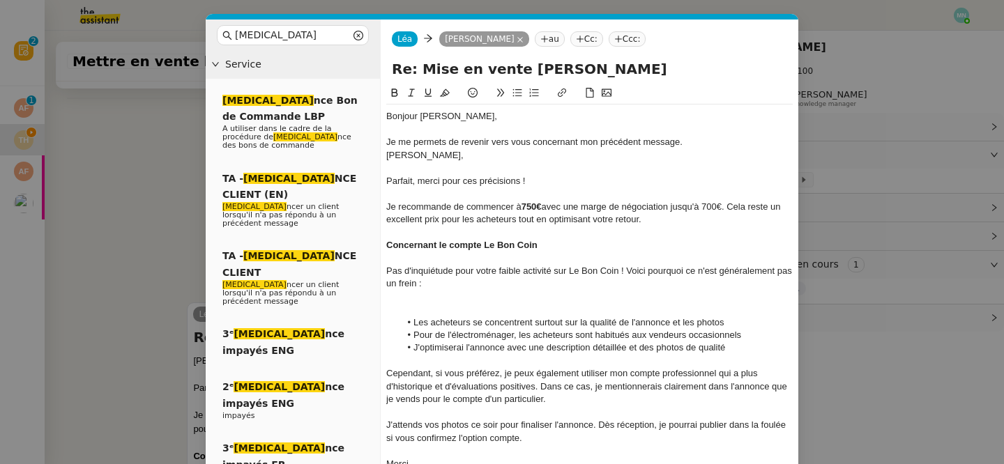
scroll to position [582, 0]
drag, startPoint x: 536, startPoint y: 185, endPoint x: 381, endPoint y: 153, distance: 158.7
click at [381, 153] on nz-spin "Bonjour ﻿[PERSON_NAME]﻿, Je me permets de revenir vers vous concernant mon préc…" at bounding box center [590, 302] width 418 height 435
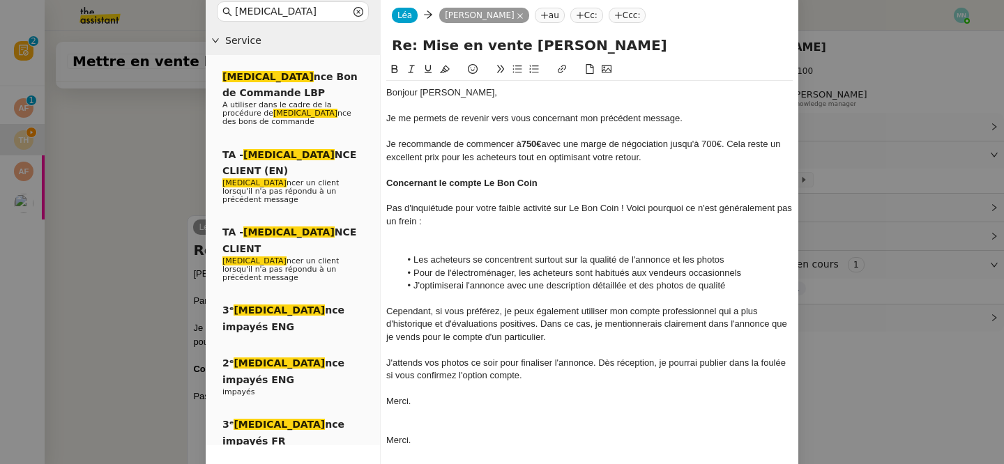
scroll to position [29, 0]
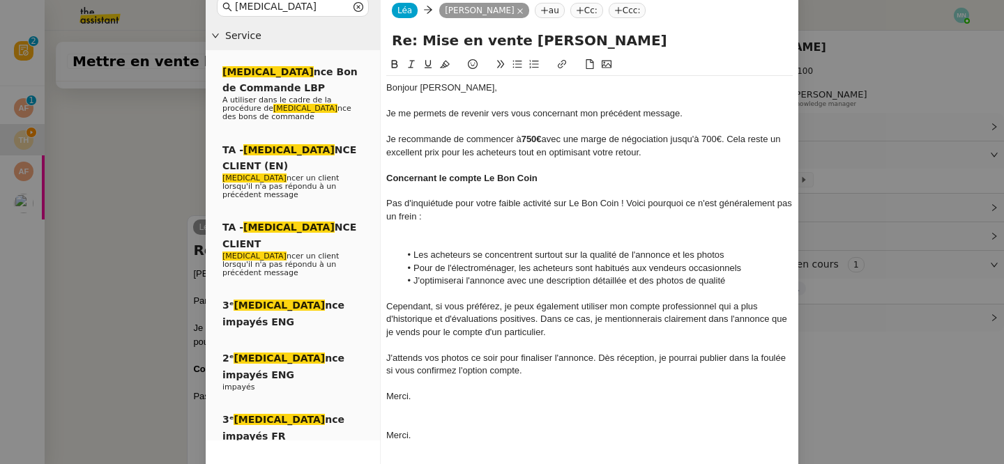
click at [456, 244] on div at bounding box center [589, 242] width 406 height 13
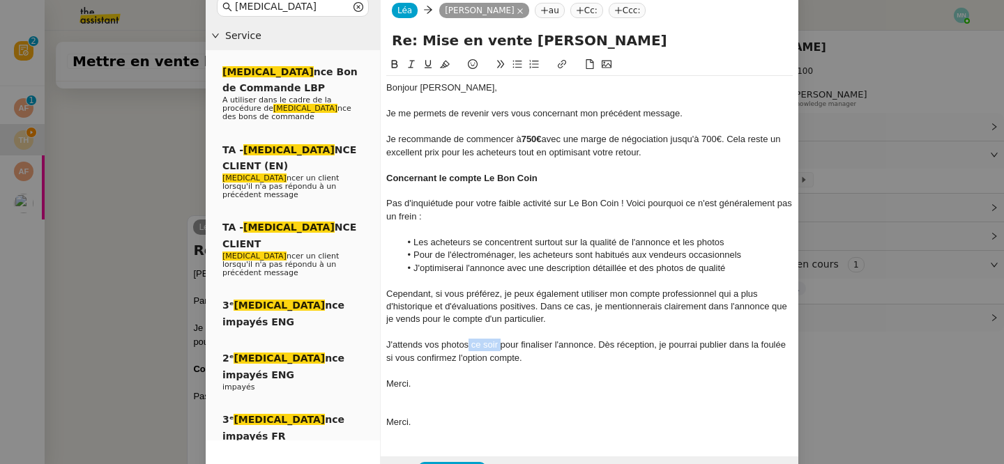
drag, startPoint x: 500, startPoint y: 347, endPoint x: 467, endPoint y: 344, distance: 33.6
click at [467, 344] on div "J'attends vos photos ce soir pour finaliser l'annonce. Dès réception, je pourra…" at bounding box center [589, 352] width 406 height 26
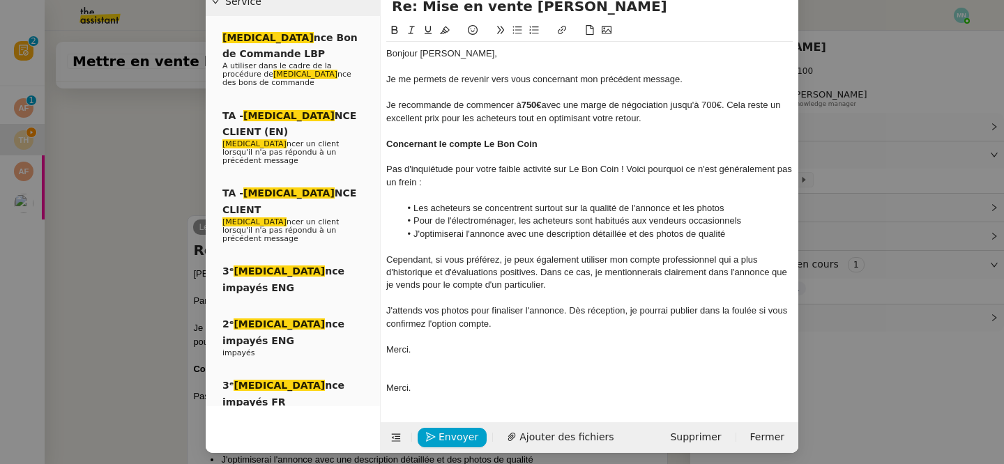
scroll to position [68, 0]
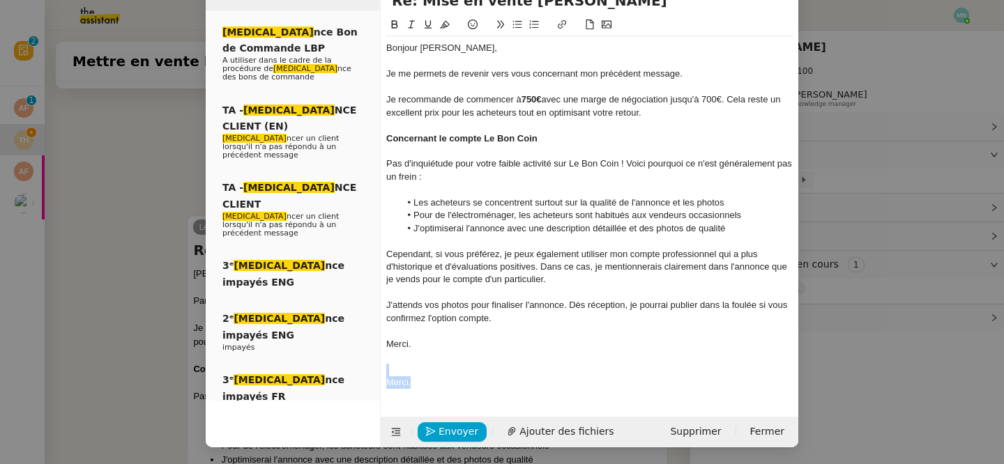
drag, startPoint x: 434, startPoint y: 383, endPoint x: 356, endPoint y: 372, distance: 78.2
click at [356, 372] on nz-layout "[MEDICAL_DATA] Service [MEDICAL_DATA] nce Bon de Commande LBP A utiliser dans l…" at bounding box center [502, 199] width 592 height 496
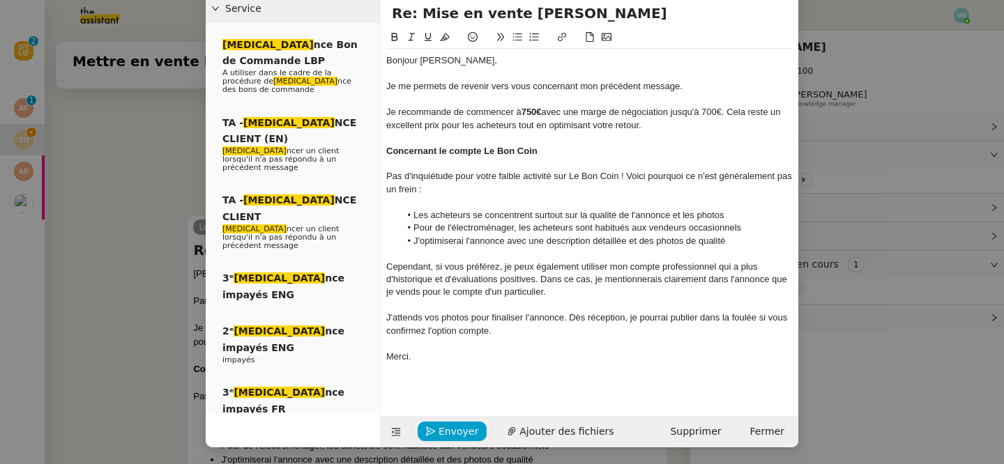
scroll to position [56, 0]
click at [442, 438] on span "Envoyer" at bounding box center [458, 432] width 40 height 16
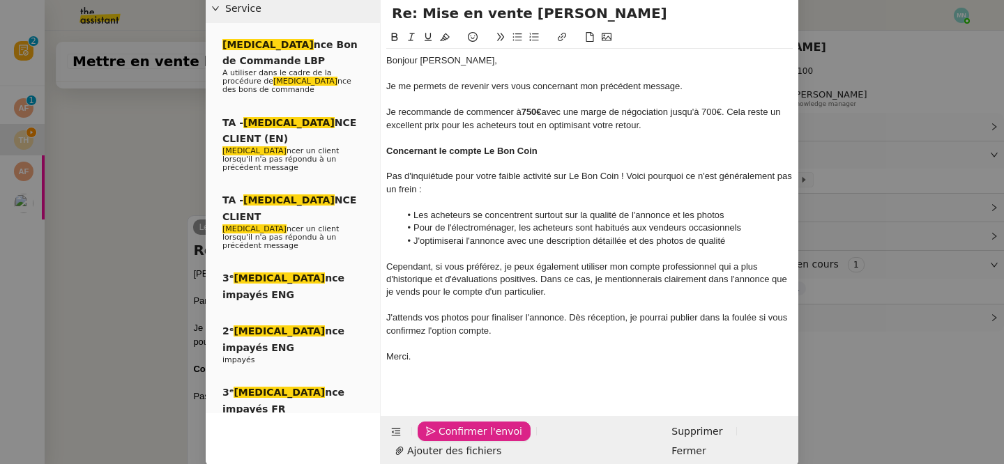
click at [442, 438] on span "Confirmer l'envoi" at bounding box center [480, 432] width 84 height 16
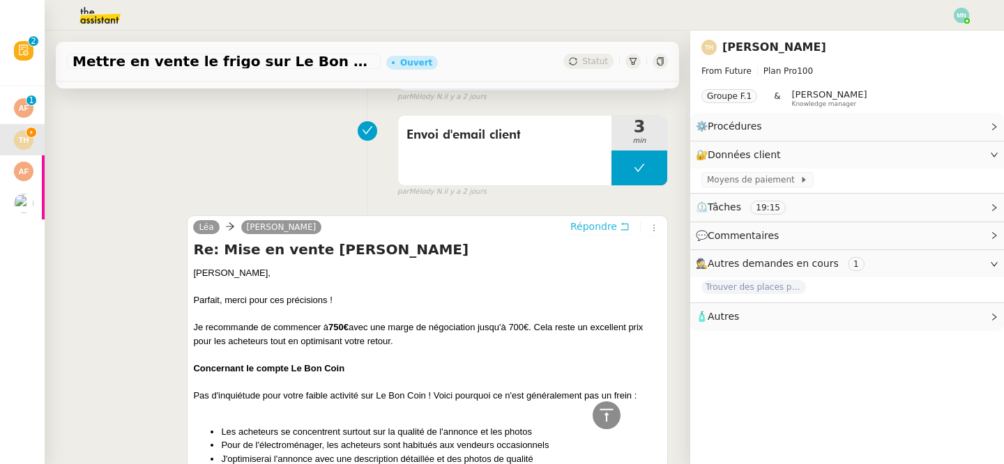
scroll to position [0, 0]
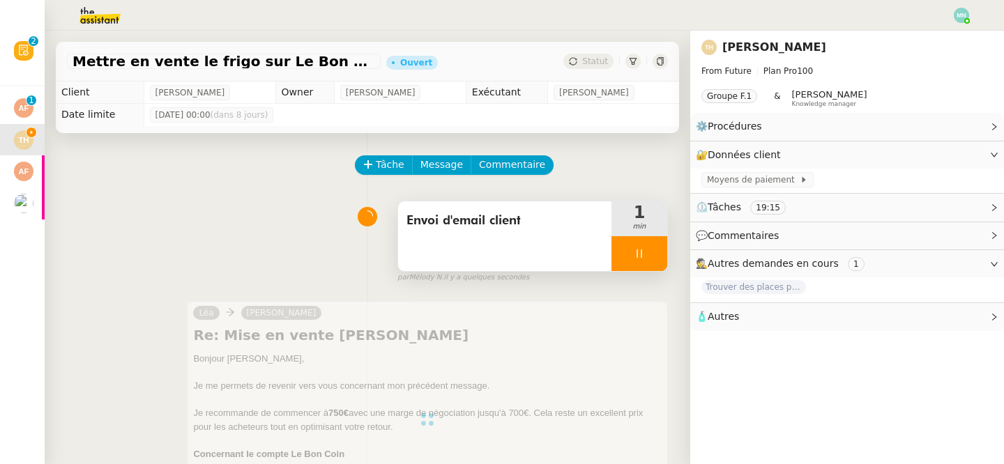
click at [623, 254] on div at bounding box center [639, 253] width 56 height 35
click at [664, 263] on button at bounding box center [653, 253] width 28 height 35
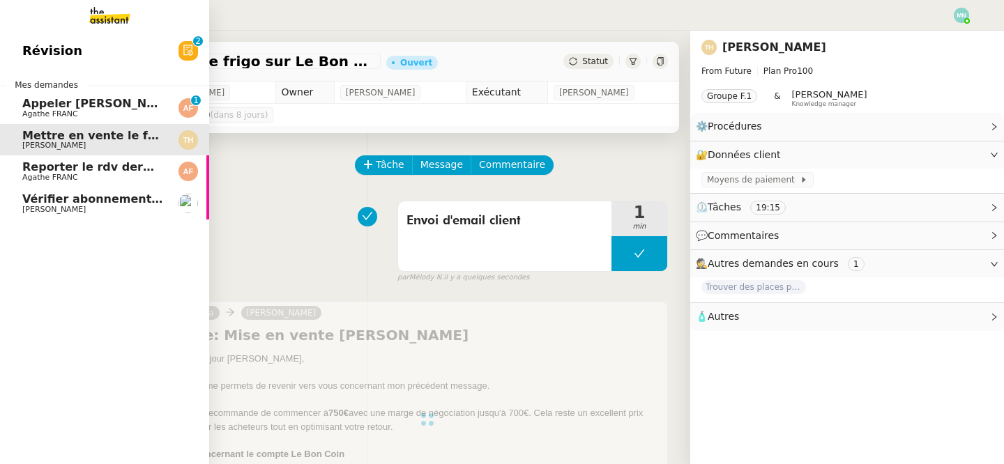
click at [33, 100] on span "Appeler [PERSON_NAME] pour inscription danse" at bounding box center [173, 103] width 302 height 13
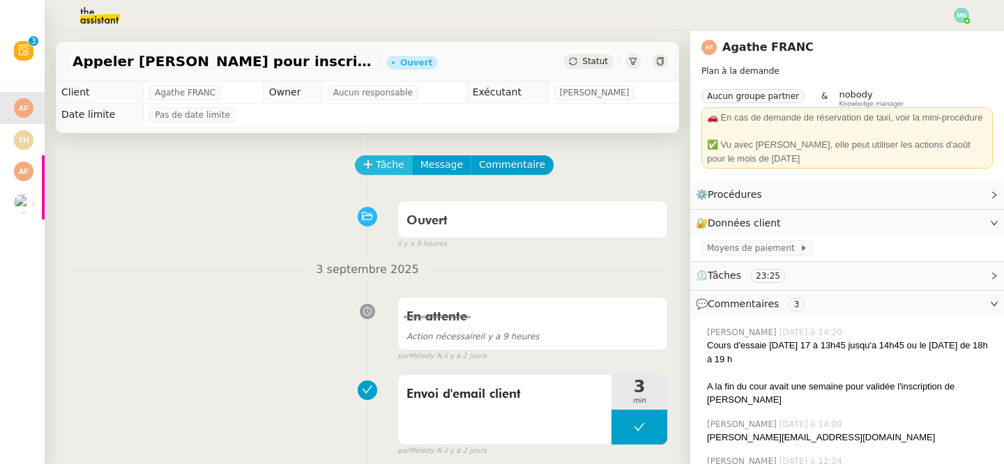
click at [392, 164] on span "Tâche" at bounding box center [390, 165] width 29 height 16
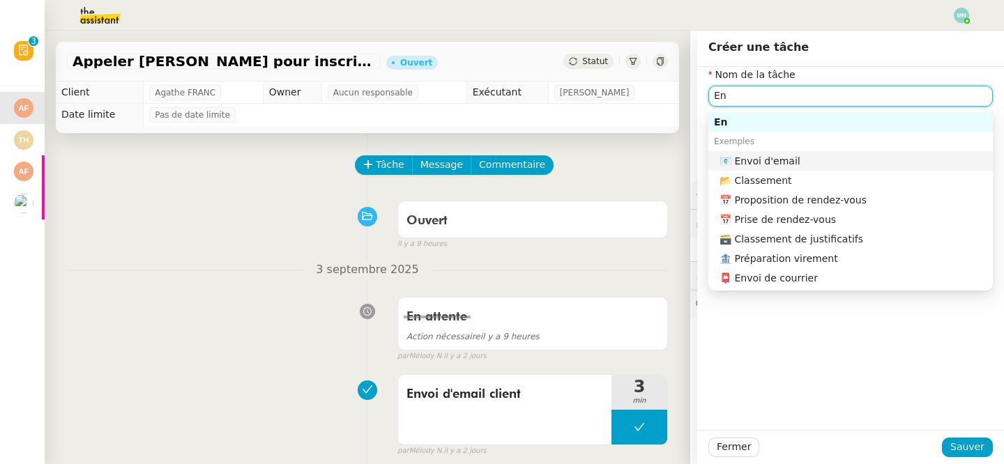
click at [818, 167] on div "📧 Envoi d'email" at bounding box center [853, 161] width 268 height 13
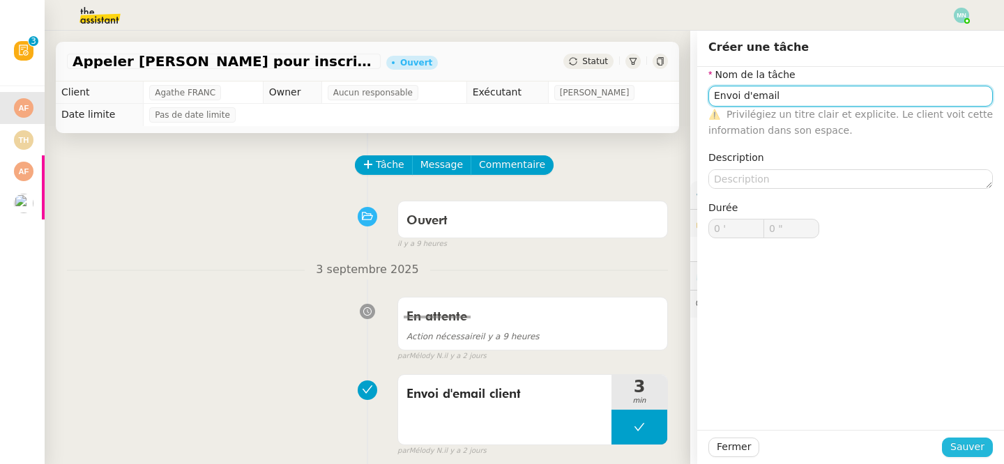
type input "Envoi d'email"
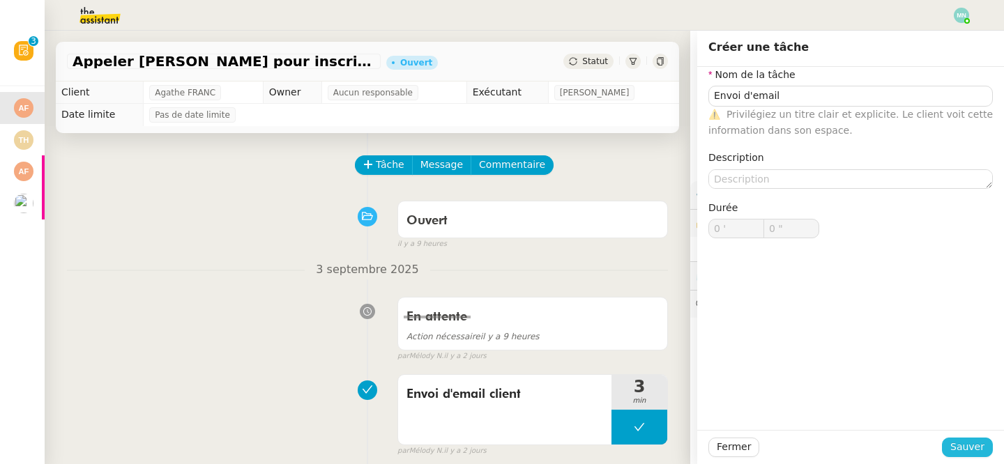
click at [977, 445] on span "Sauver" at bounding box center [967, 447] width 34 height 16
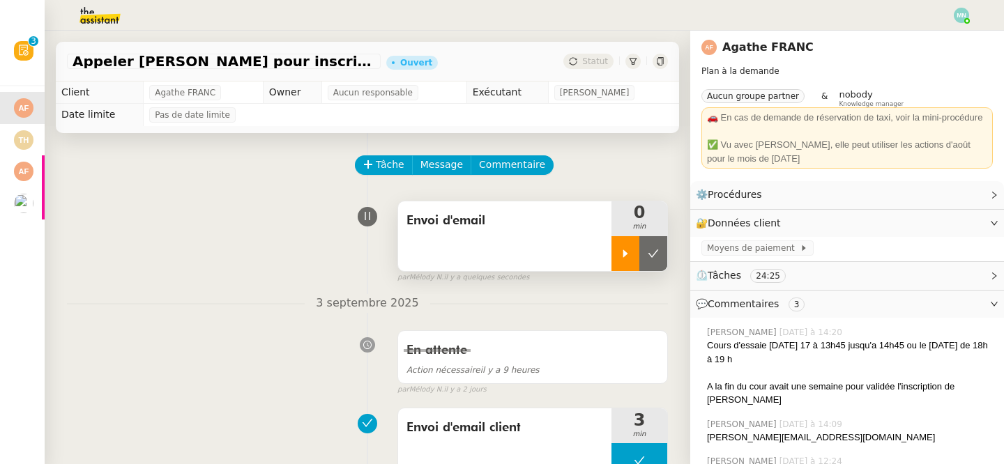
click at [620, 252] on icon at bounding box center [625, 253] width 11 height 11
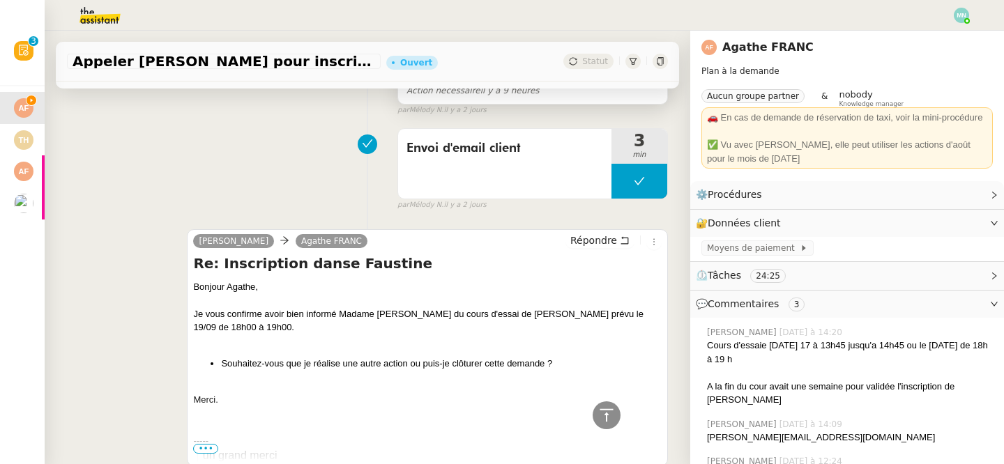
scroll to position [325, 0]
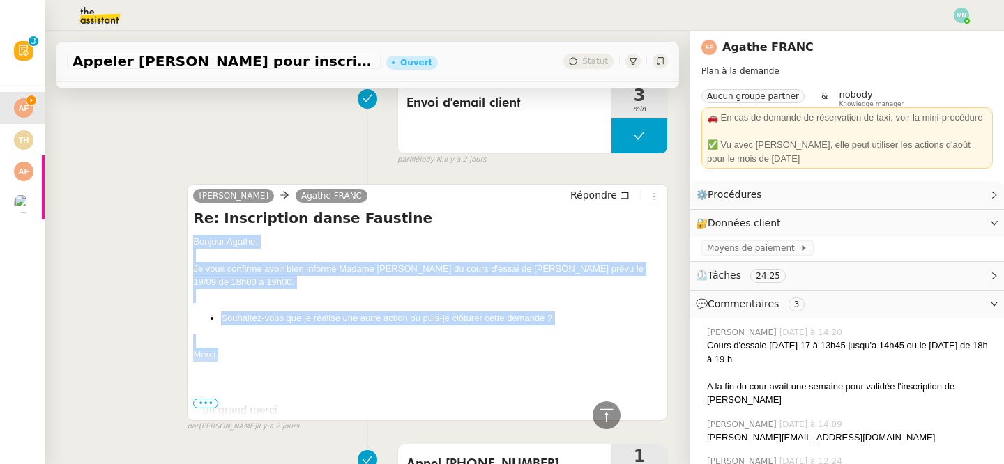
drag, startPoint x: 229, startPoint y: 355, endPoint x: 185, endPoint y: 244, distance: 119.9
click at [185, 244] on div "[PERSON_NAME] Re: Inscription danse Faustine Bonjour [PERSON_NAME], Je vous con…" at bounding box center [367, 301] width 601 height 261
copy div "Bonjour [PERSON_NAME], Je vous confirme avoir bien informé Madame [PERSON_NAME]…"
click at [598, 194] on span "Répondre" at bounding box center [593, 195] width 47 height 14
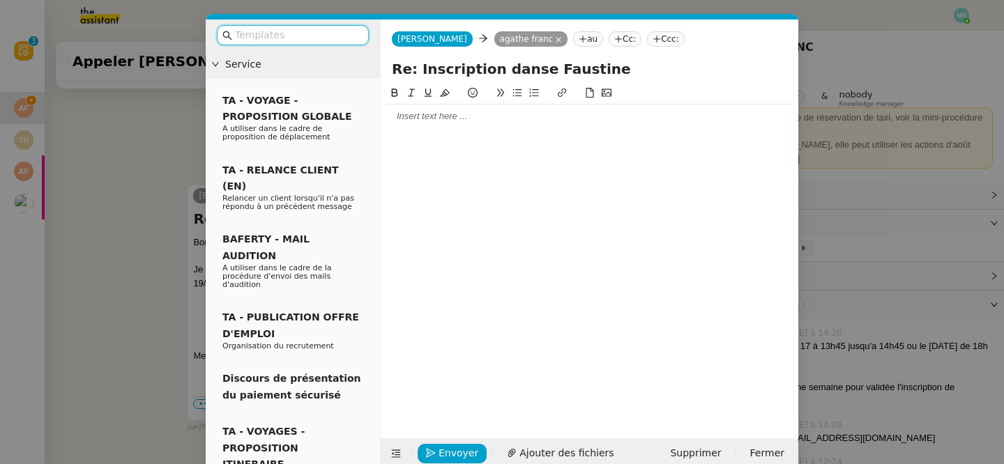
click at [289, 36] on input "text" at bounding box center [297, 35] width 125 height 16
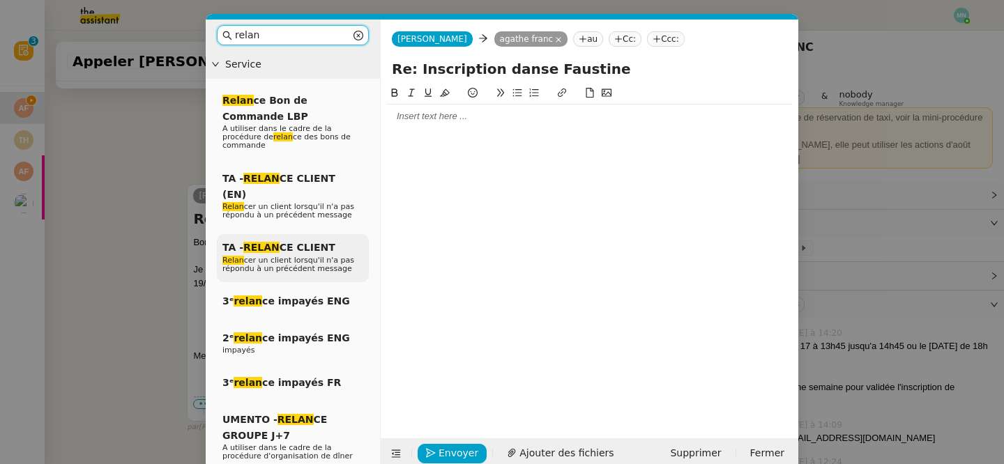
type input "relan"
click at [297, 239] on div "TA - RELAN CE CLIENT Relan cer un client lorsqu'il n'a pas répondu à un précéde…" at bounding box center [293, 258] width 152 height 48
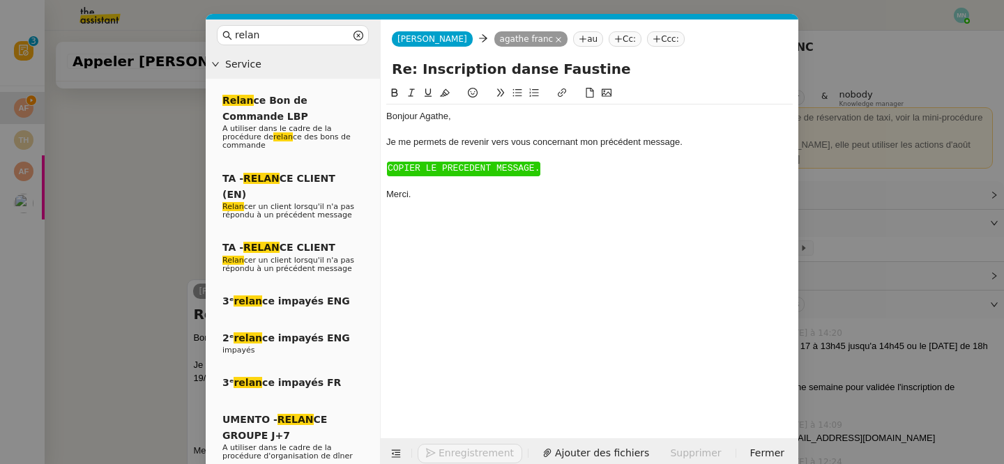
scroll to position [526, 0]
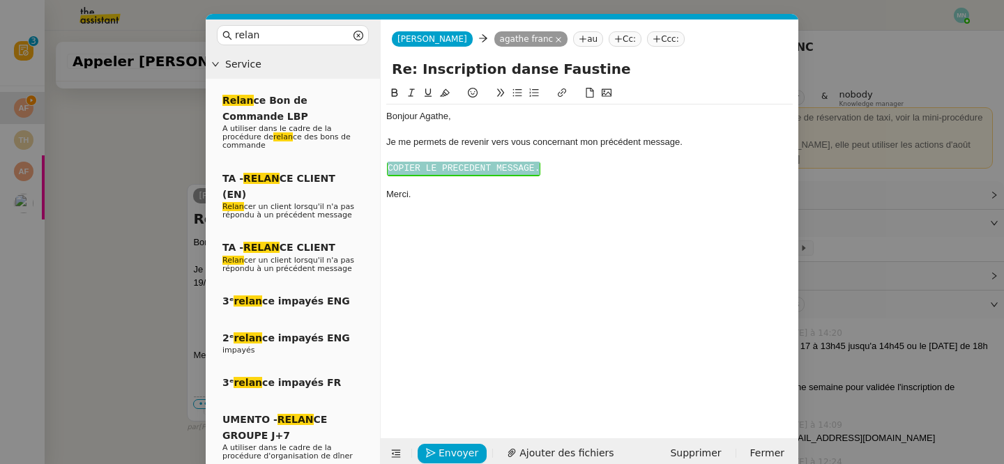
drag, startPoint x: 562, startPoint y: 169, endPoint x: 388, endPoint y: 158, distance: 174.6
click at [388, 158] on div "Bonjour ﻿Agathe﻿, Je me permets de revenir vers vous concernant mon précédent m…" at bounding box center [589, 156] width 406 height 102
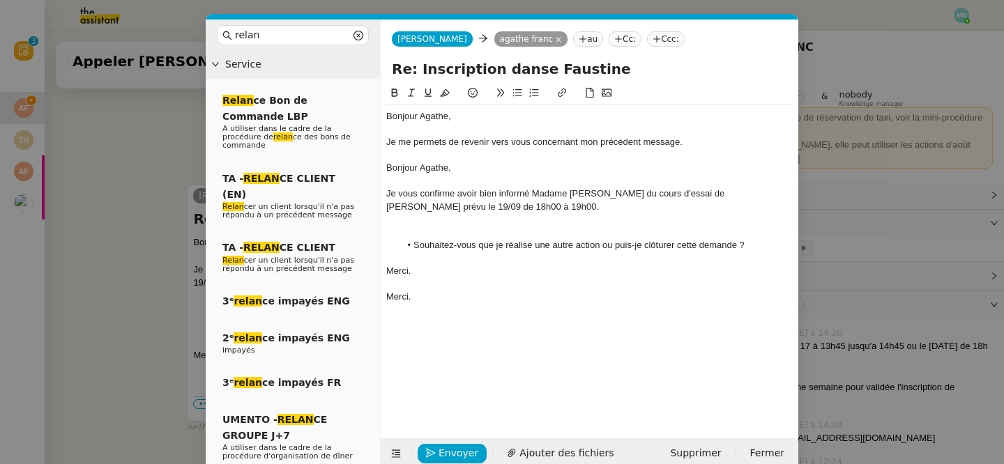
scroll to position [613, 0]
drag, startPoint x: 484, startPoint y: 178, endPoint x: 369, endPoint y: 167, distance: 114.9
click at [369, 167] on nz-layout "relan Service Relan ce Bon de Commande LBP A utiliser dans le cadre de la procé…" at bounding box center [502, 245] width 592 height 450
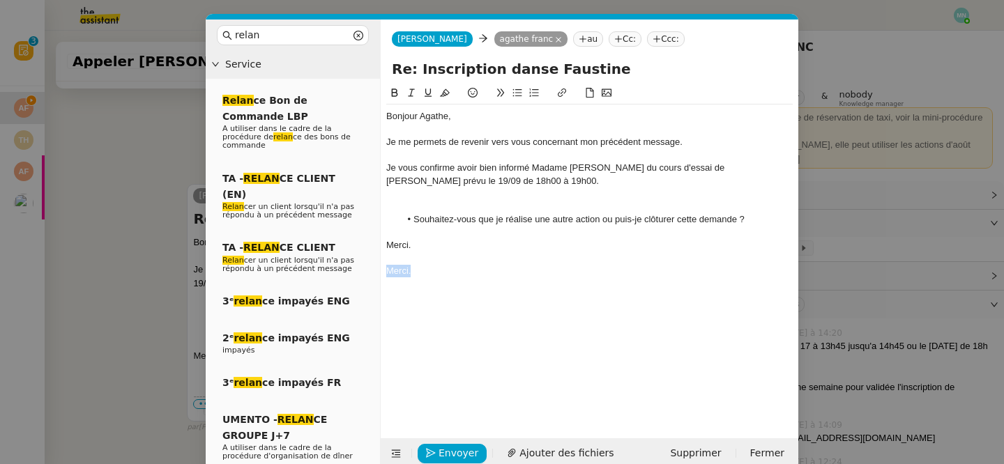
drag, startPoint x: 443, startPoint y: 278, endPoint x: 381, endPoint y: 270, distance: 63.3
click at [381, 270] on nz-spin "Bonjour ﻿Agathe﻿, Je me permets de revenir vers vous concernant mon précédent m…" at bounding box center [590, 253] width 418 height 337
click at [425, 210] on div at bounding box center [589, 207] width 406 height 13
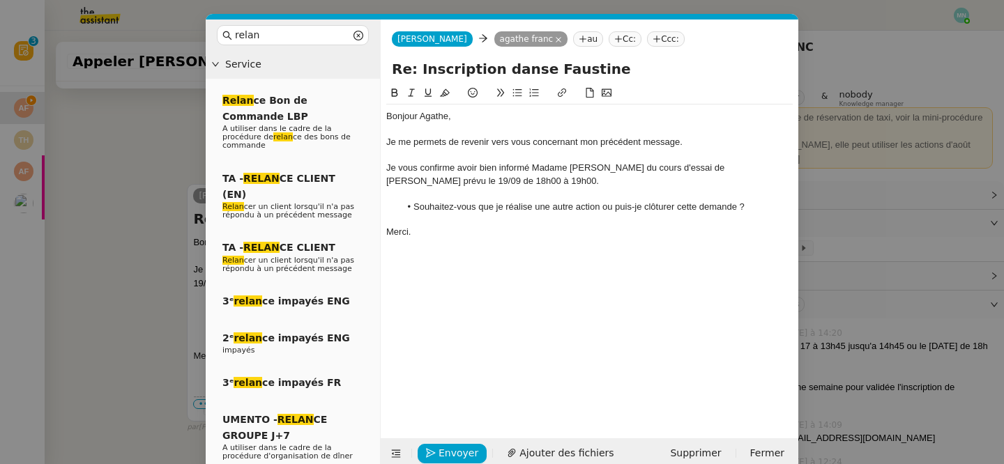
scroll to position [612, 0]
click at [453, 447] on span "Envoyer" at bounding box center [458, 453] width 40 height 16
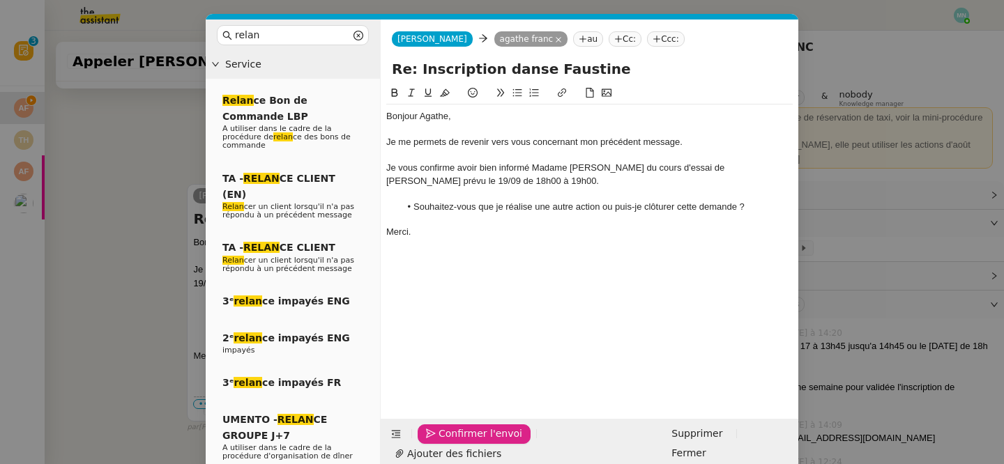
click at [453, 442] on span "Confirmer l'envoi" at bounding box center [480, 434] width 84 height 16
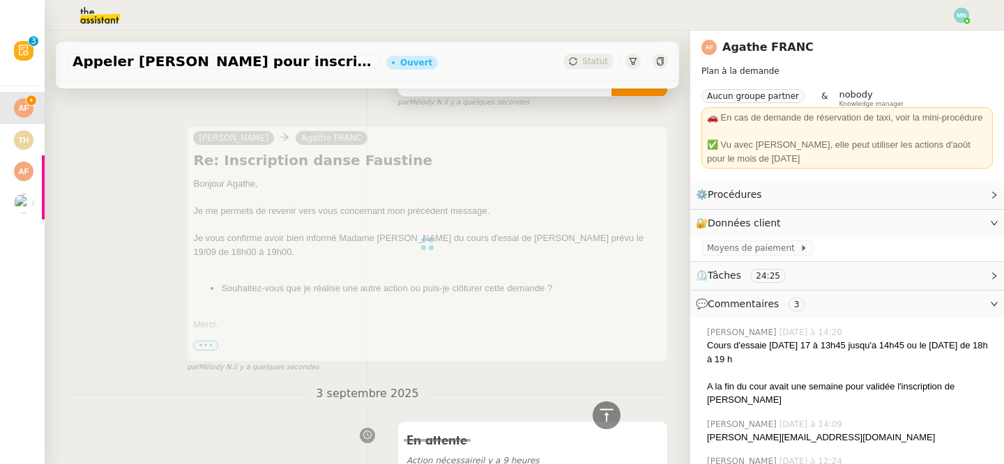
scroll to position [0, 0]
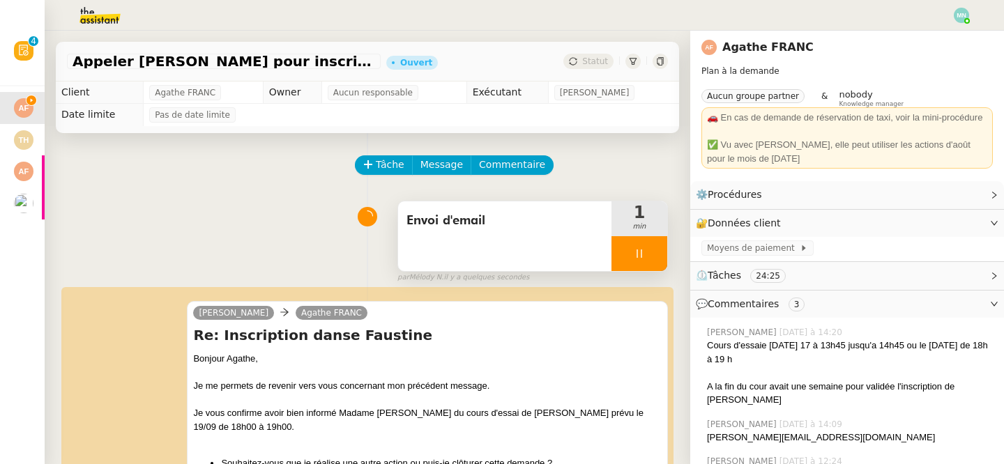
click at [627, 252] on div at bounding box center [639, 253] width 56 height 35
click at [654, 256] on icon at bounding box center [653, 253] width 11 height 11
